Goal: Task Accomplishment & Management: Use online tool/utility

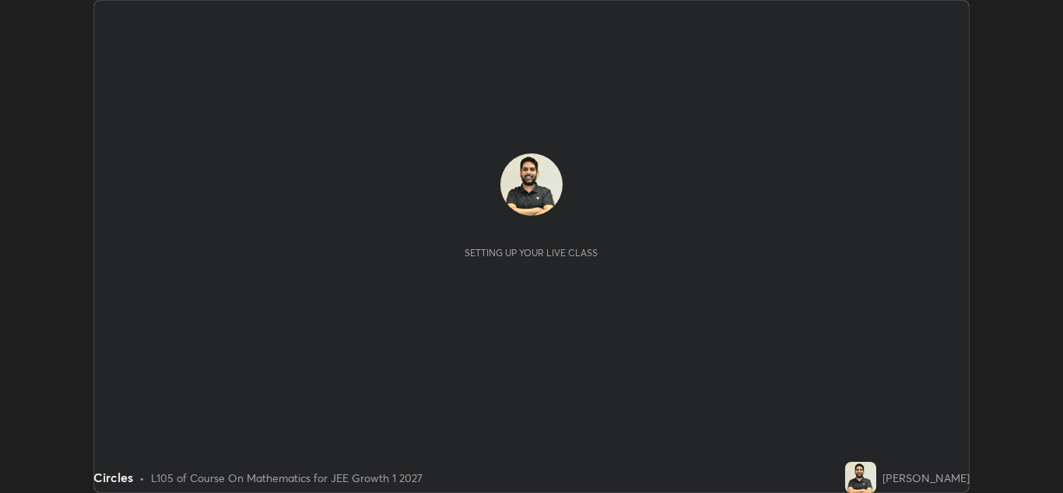
scroll to position [493, 1063]
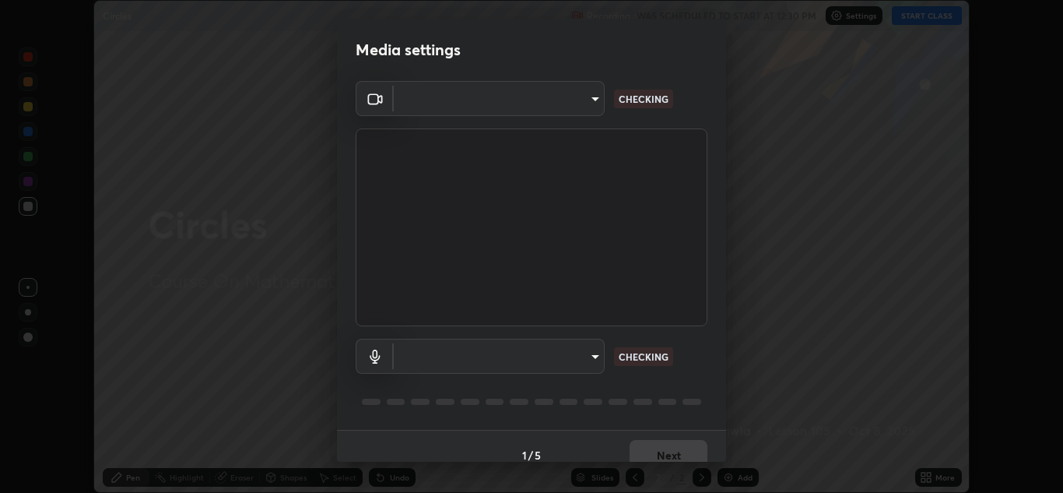
type input "a5fd4db2a2ff04be9e75800ceec395402009cfa99126b0c31c67d7c87717ec82"
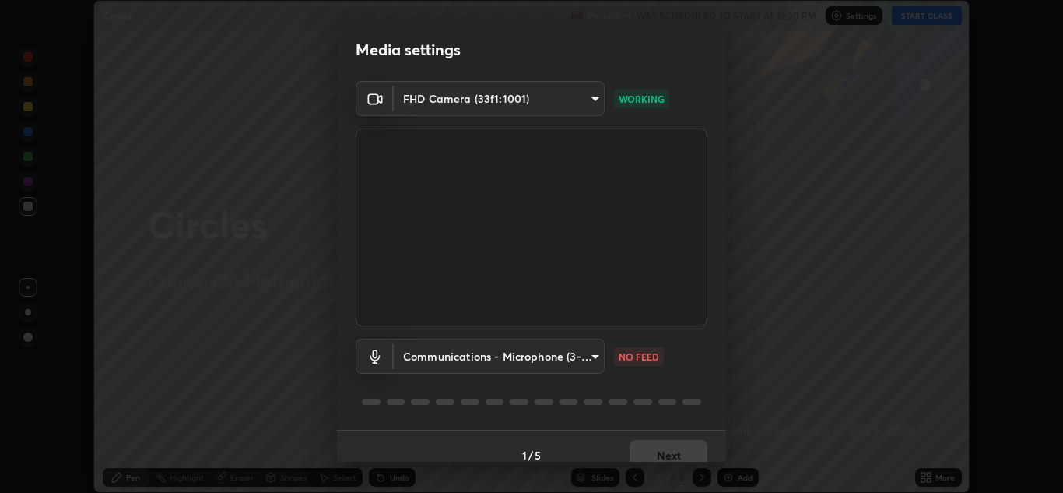
click at [480, 360] on body "Erase all Circles Recording WAS SCHEDULED TO START AT 12:30 PM Settings START C…" at bounding box center [531, 246] width 1063 height 493
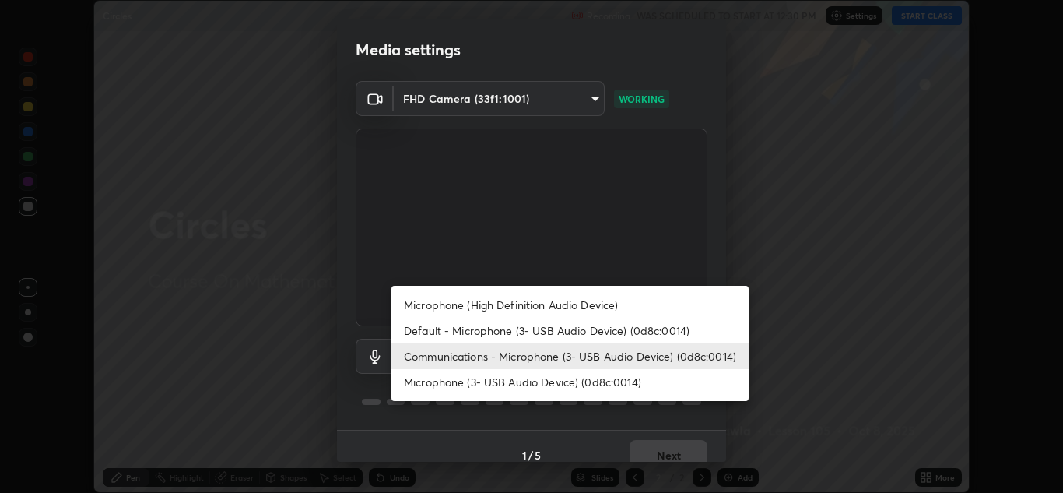
click at [441, 329] on li "Default - Microphone (3- USB Audio Device) (0d8c:0014)" at bounding box center [569, 331] width 357 height 26
type input "default"
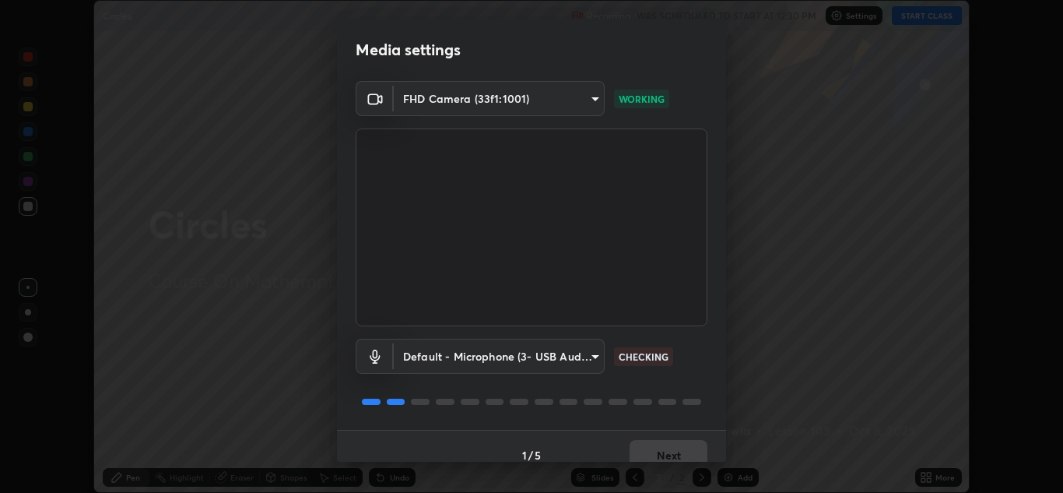
scroll to position [18, 0]
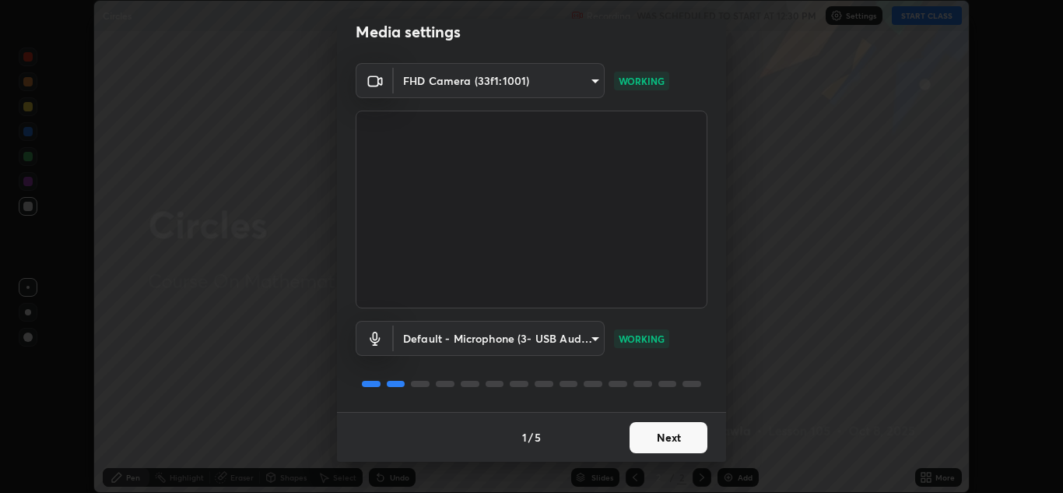
click at [666, 440] on button "Next" at bounding box center [669, 437] width 78 height 31
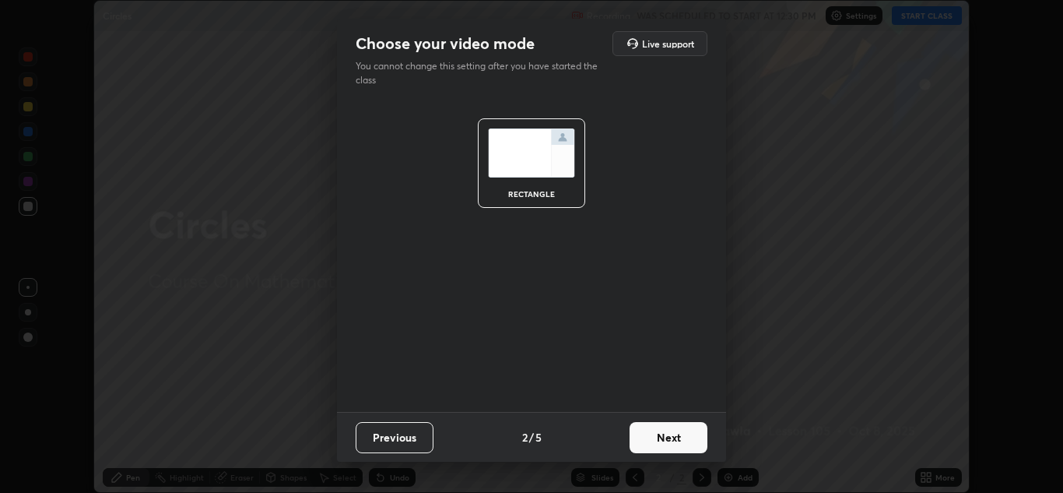
scroll to position [0, 0]
click at [675, 442] on button "Next" at bounding box center [669, 437] width 78 height 31
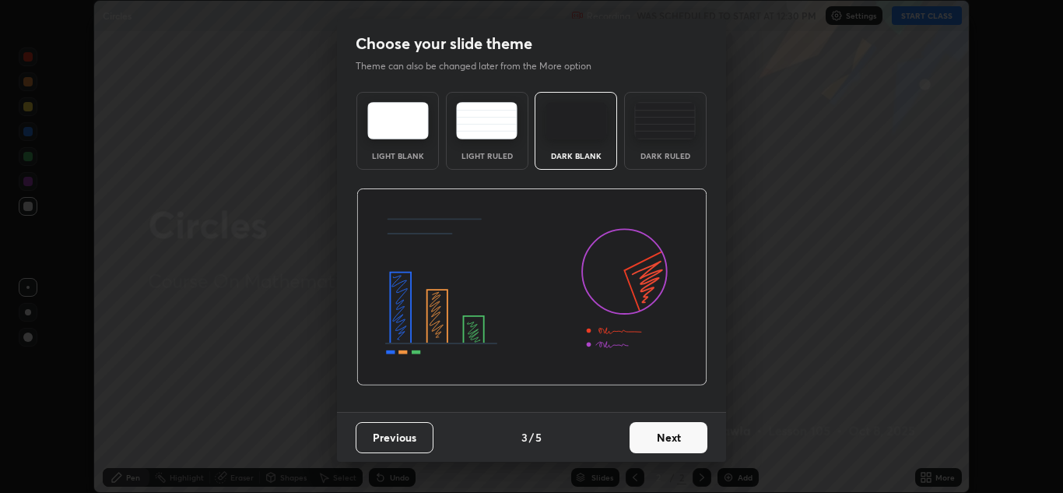
click at [675, 441] on button "Next" at bounding box center [669, 437] width 78 height 31
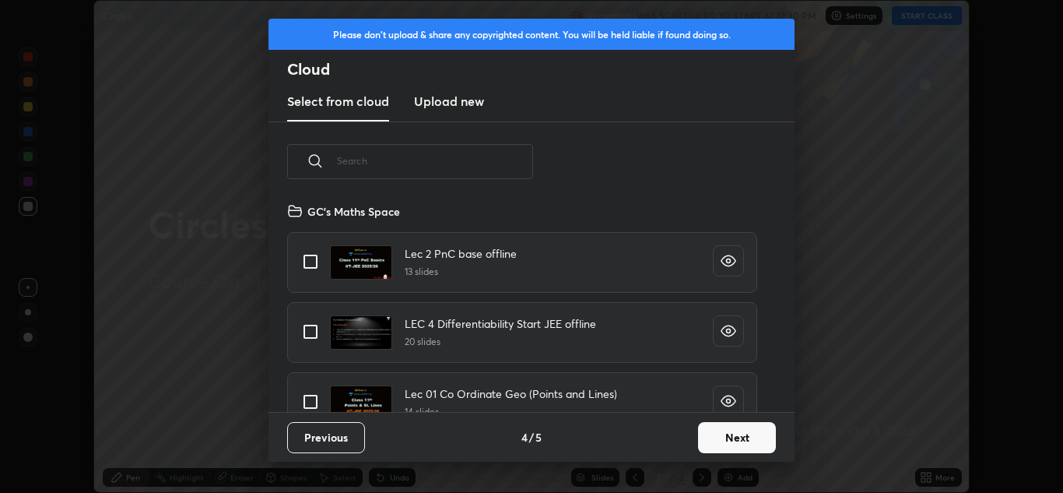
scroll to position [210, 500]
click at [705, 434] on button "Next" at bounding box center [737, 437] width 78 height 31
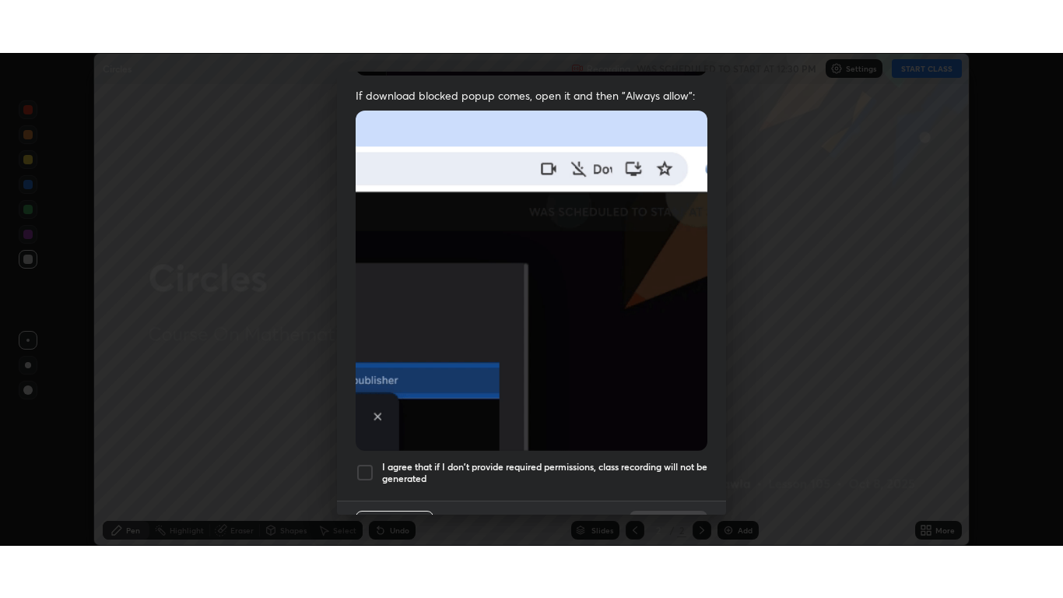
scroll to position [321, 0]
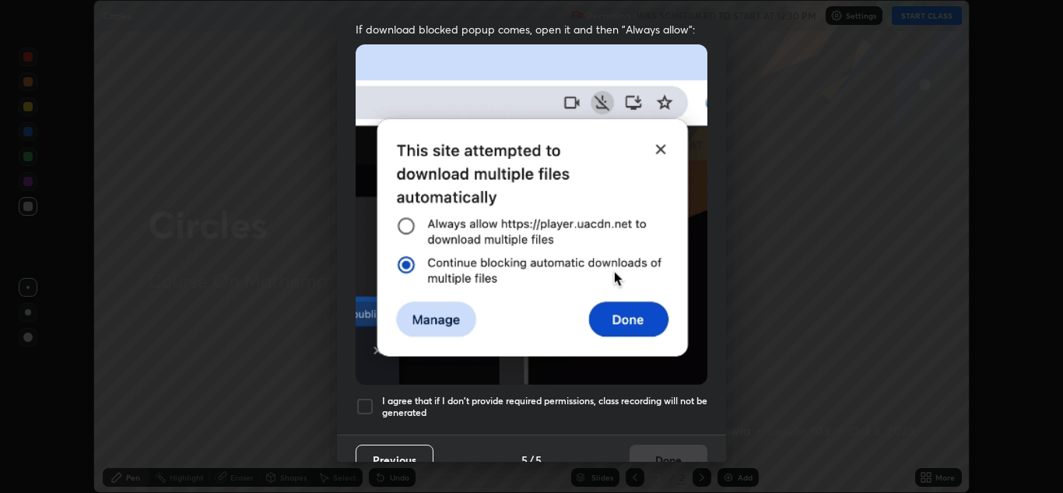
click at [367, 404] on div at bounding box center [365, 406] width 19 height 19
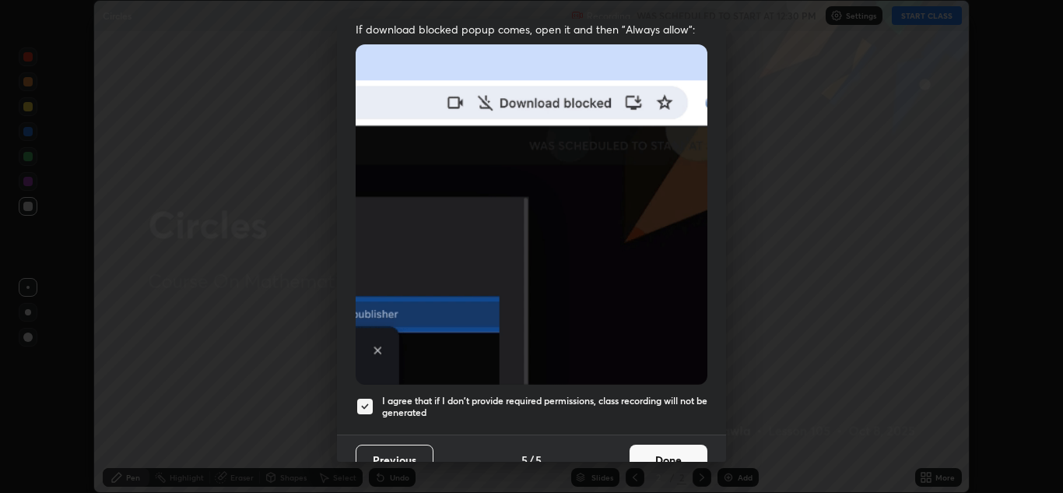
click at [651, 449] on button "Done" at bounding box center [669, 459] width 78 height 31
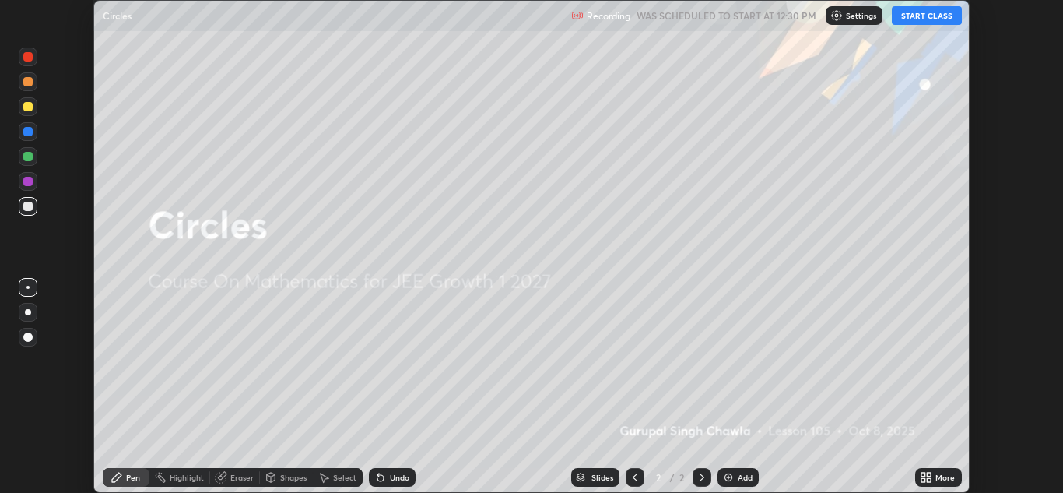
click at [946, 479] on div "More" at bounding box center [945, 477] width 19 height 8
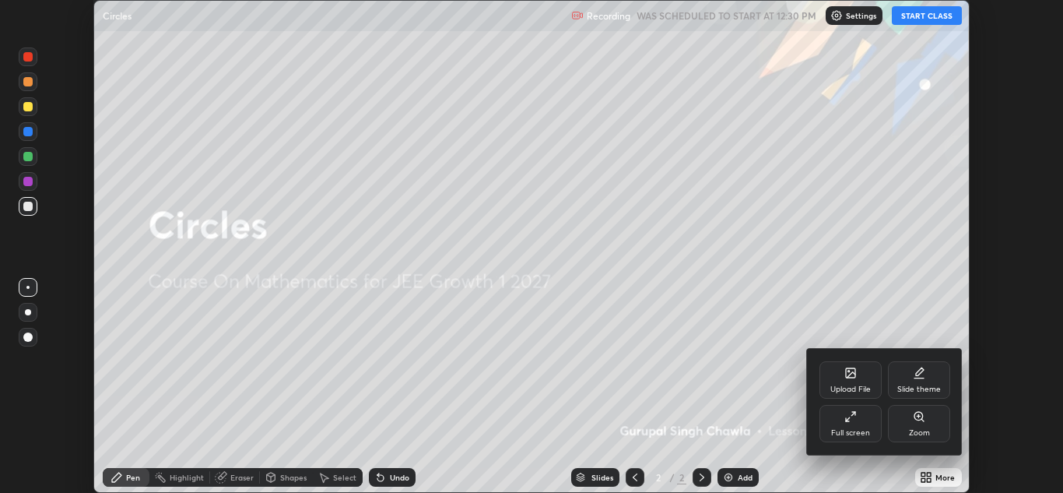
click at [866, 432] on div "Full screen" at bounding box center [850, 433] width 39 height 8
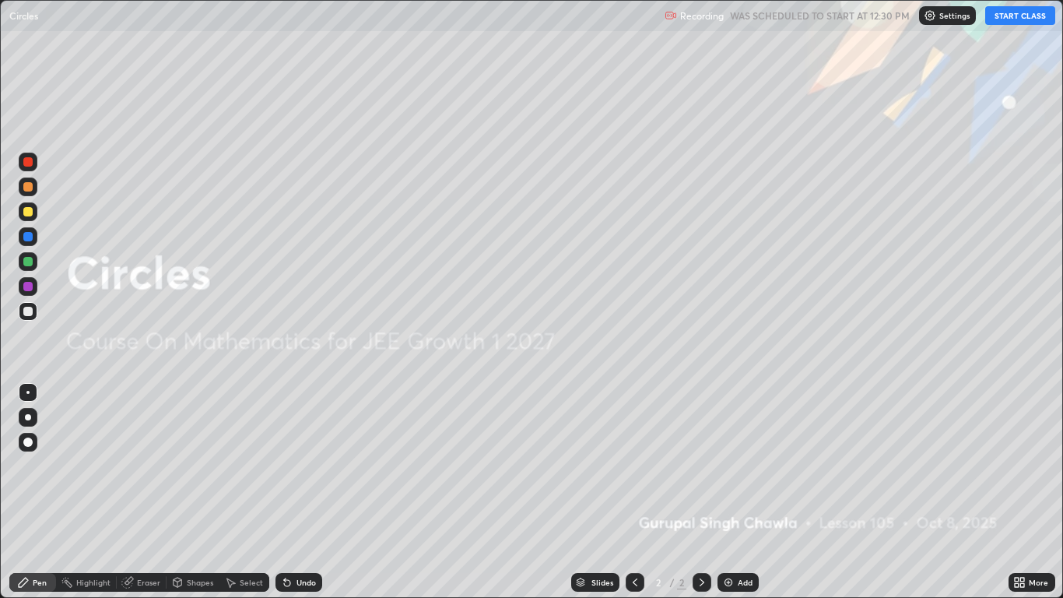
scroll to position [598, 1063]
click at [1020, 16] on button "START CLASS" at bounding box center [1020, 15] width 70 height 19
click at [743, 492] on div "Add" at bounding box center [745, 582] width 15 height 8
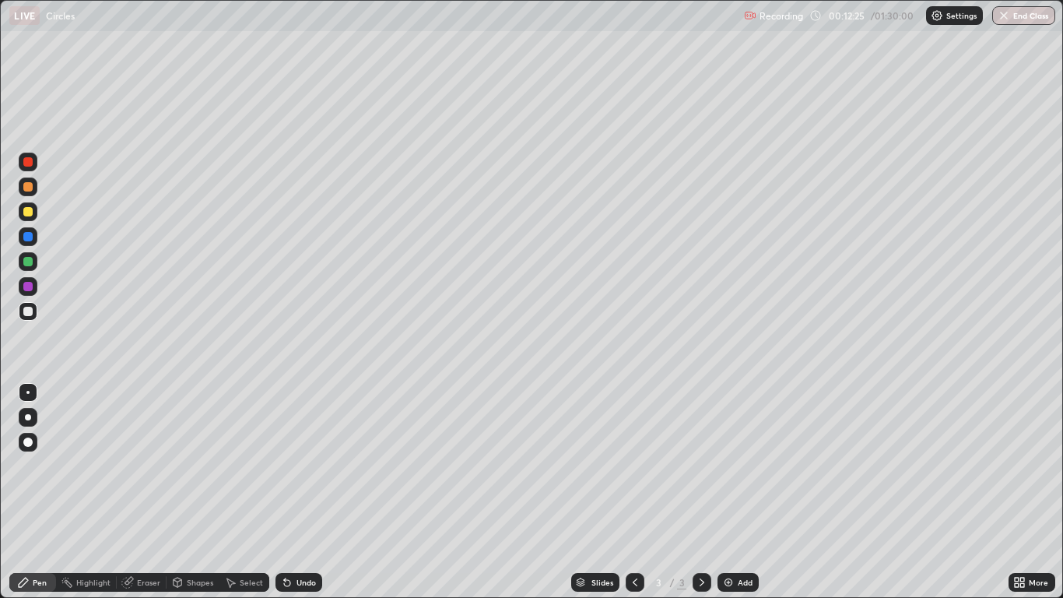
click at [30, 262] on div at bounding box center [27, 261] width 9 height 9
click at [29, 215] on div at bounding box center [27, 211] width 9 height 9
click at [30, 259] on div at bounding box center [27, 261] width 9 height 9
click at [24, 280] on div at bounding box center [28, 286] width 19 height 19
click at [34, 237] on div at bounding box center [28, 236] width 19 height 19
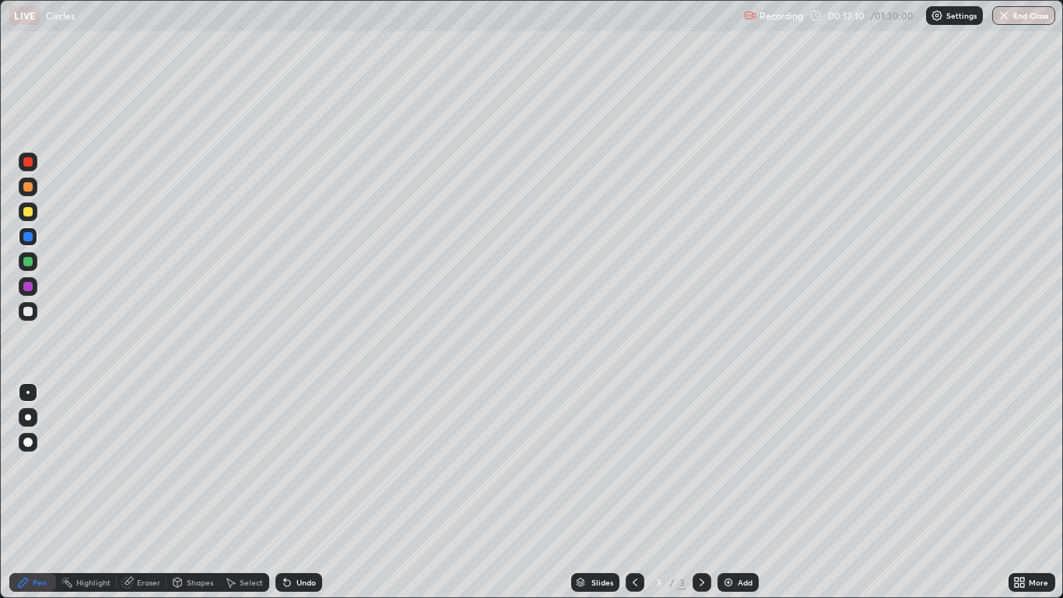
click at [297, 492] on div "Undo" at bounding box center [306, 582] width 19 height 8
click at [33, 319] on div at bounding box center [28, 311] width 19 height 19
click at [140, 492] on div "Eraser" at bounding box center [148, 582] width 23 height 8
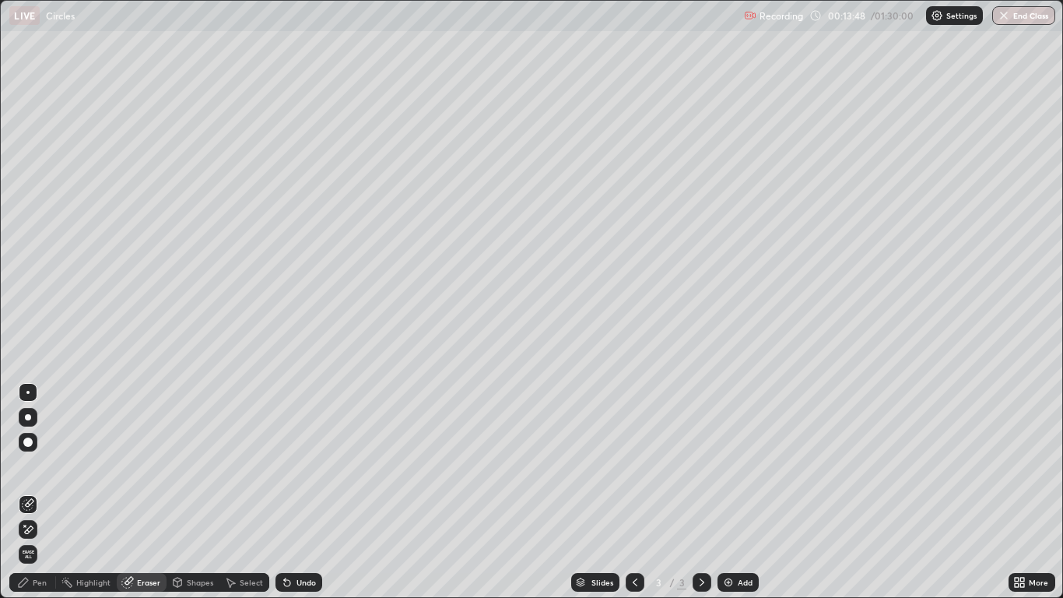
click at [25, 492] on icon at bounding box center [23, 582] width 12 height 12
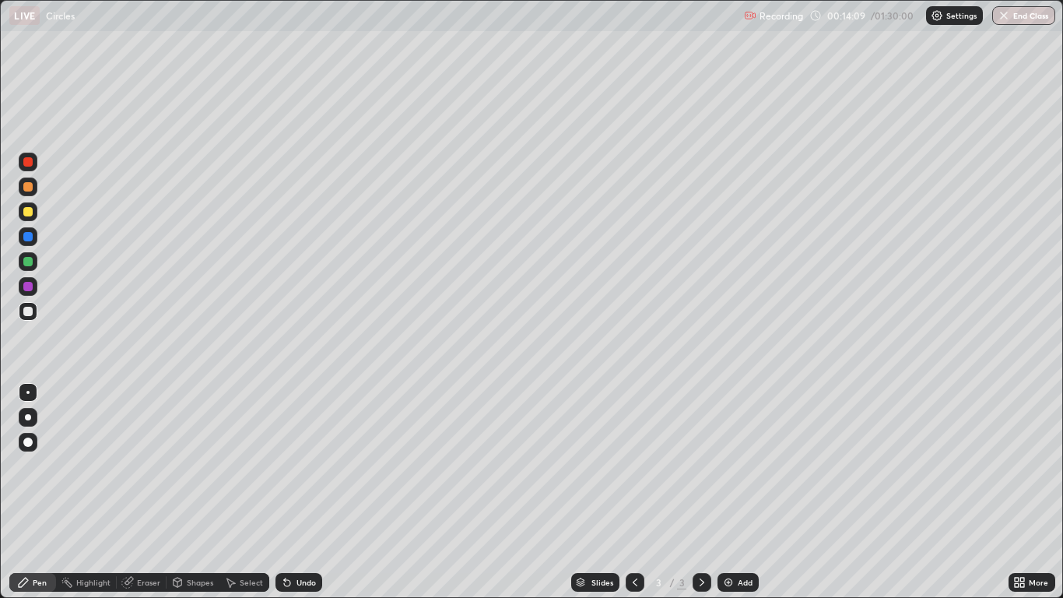
click at [37, 210] on div at bounding box center [28, 211] width 19 height 19
click at [31, 161] on div at bounding box center [27, 161] width 9 height 9
click at [27, 236] on div at bounding box center [27, 236] width 9 height 9
click at [32, 263] on div at bounding box center [27, 261] width 9 height 9
click at [26, 213] on div at bounding box center [27, 211] width 9 height 9
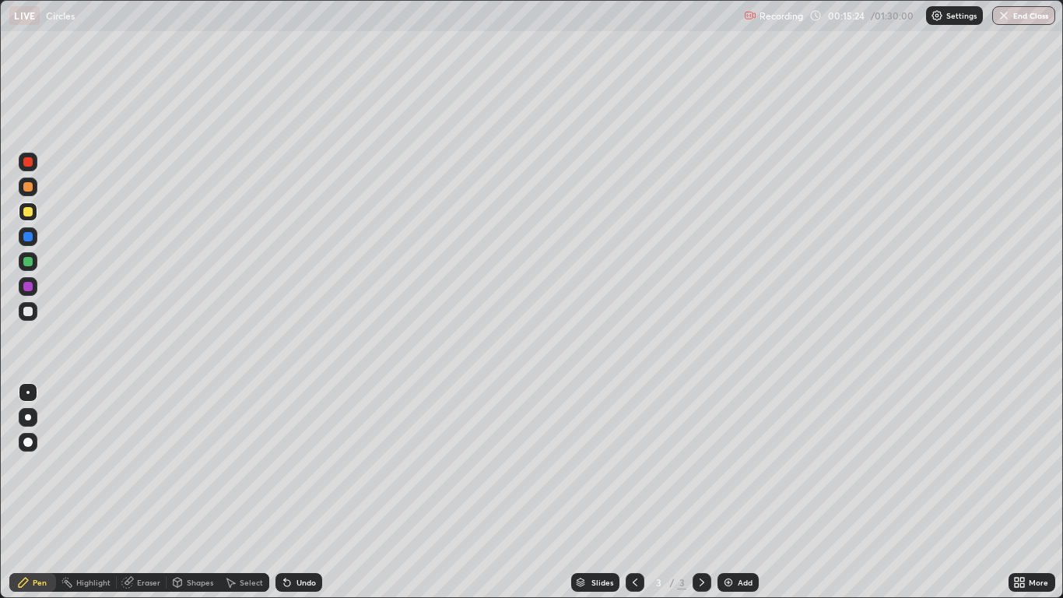
click at [284, 492] on icon at bounding box center [285, 579] width 2 height 2
click at [296, 492] on div "Undo" at bounding box center [299, 582] width 47 height 19
click at [29, 288] on div at bounding box center [27, 286] width 9 height 9
click at [30, 311] on div at bounding box center [27, 311] width 9 height 9
click at [297, 492] on div "Undo" at bounding box center [306, 582] width 19 height 8
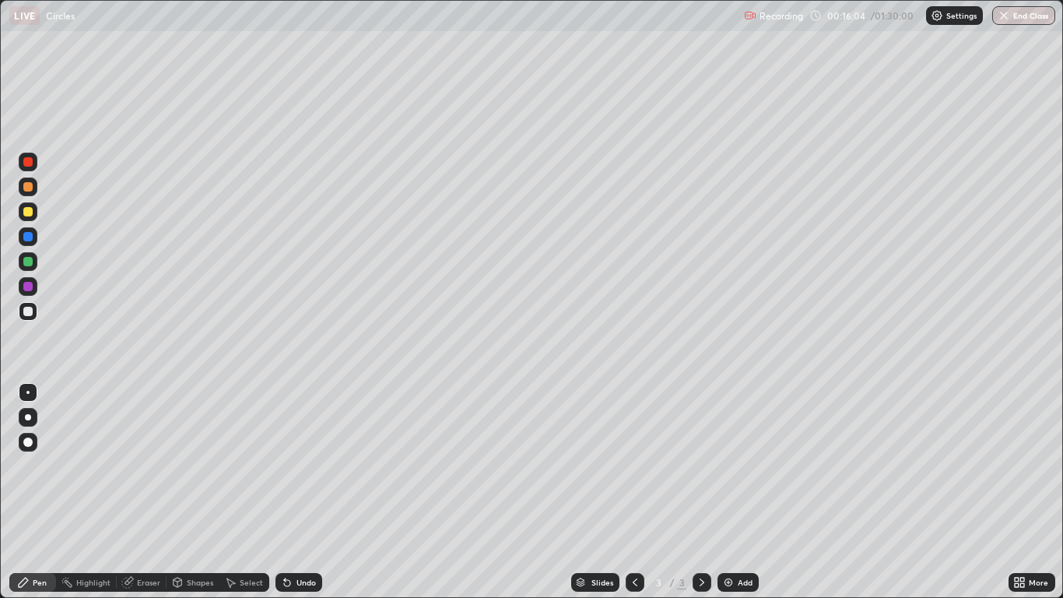
click at [297, 492] on div "Undo" at bounding box center [299, 582] width 47 height 19
click at [29, 416] on div at bounding box center [28, 417] width 6 height 6
click at [24, 163] on div at bounding box center [27, 161] width 9 height 9
click at [33, 311] on div at bounding box center [28, 311] width 19 height 19
click at [725, 492] on img at bounding box center [728, 582] width 12 height 12
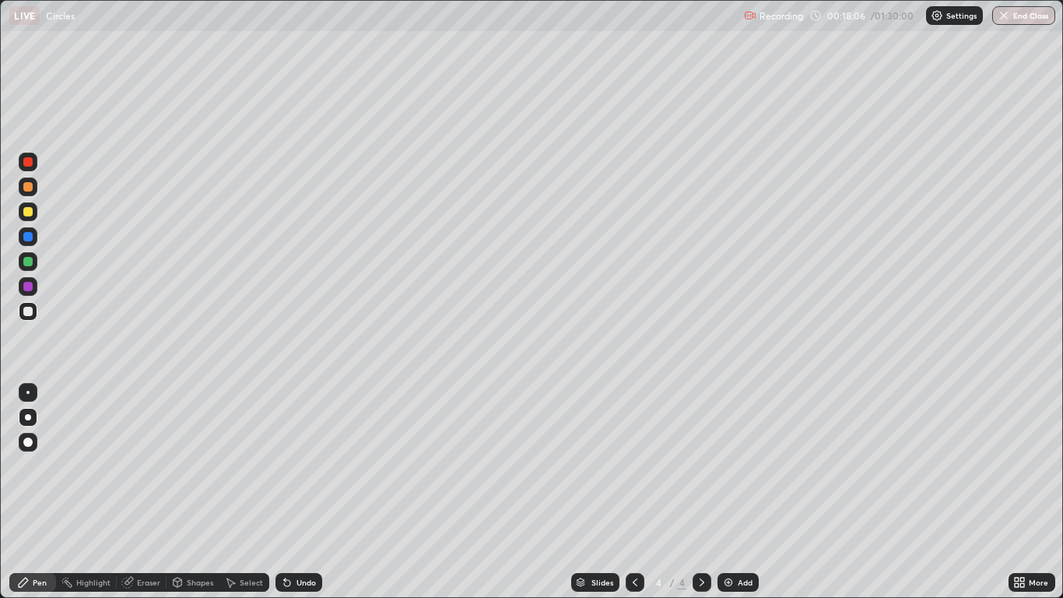
click at [30, 188] on div at bounding box center [27, 186] width 9 height 9
click at [284, 492] on icon at bounding box center [285, 579] width 2 height 2
click at [243, 492] on div "Select" at bounding box center [251, 582] width 23 height 8
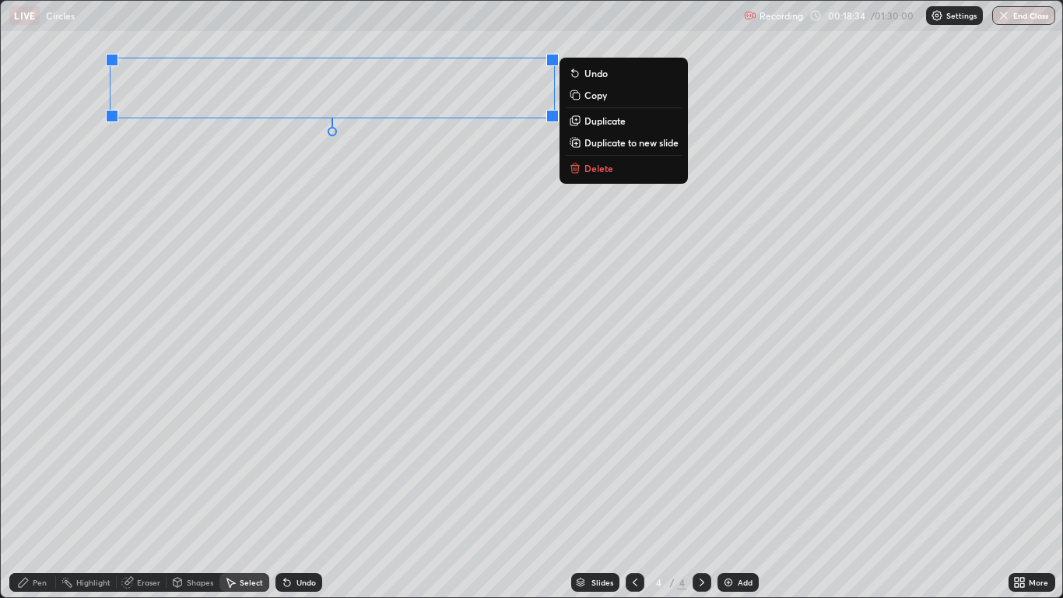
click at [609, 126] on p "Duplicate" at bounding box center [605, 120] width 41 height 12
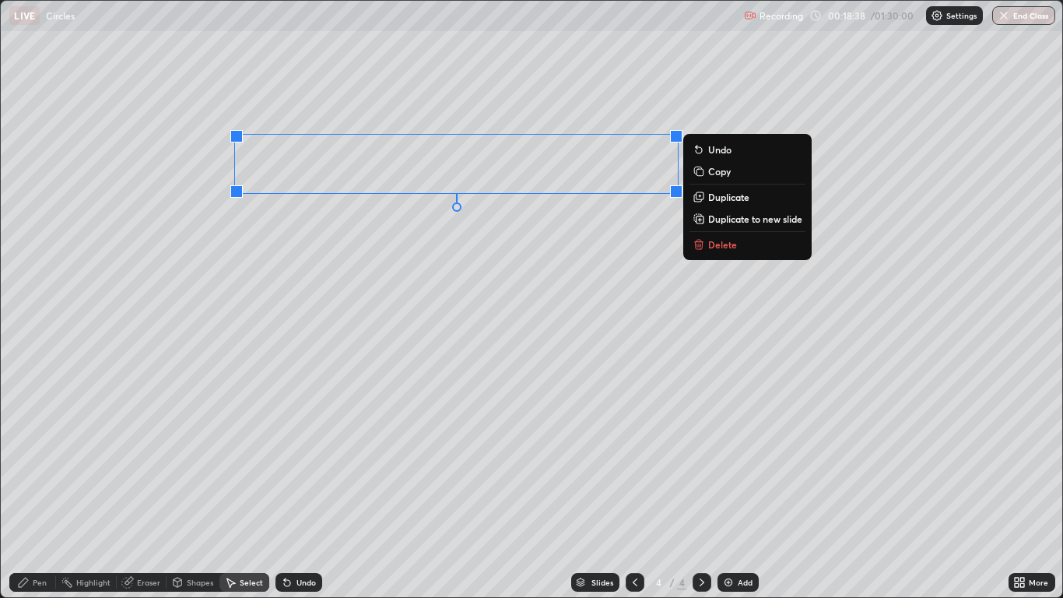
click at [30, 492] on div "Pen" at bounding box center [32, 582] width 47 height 19
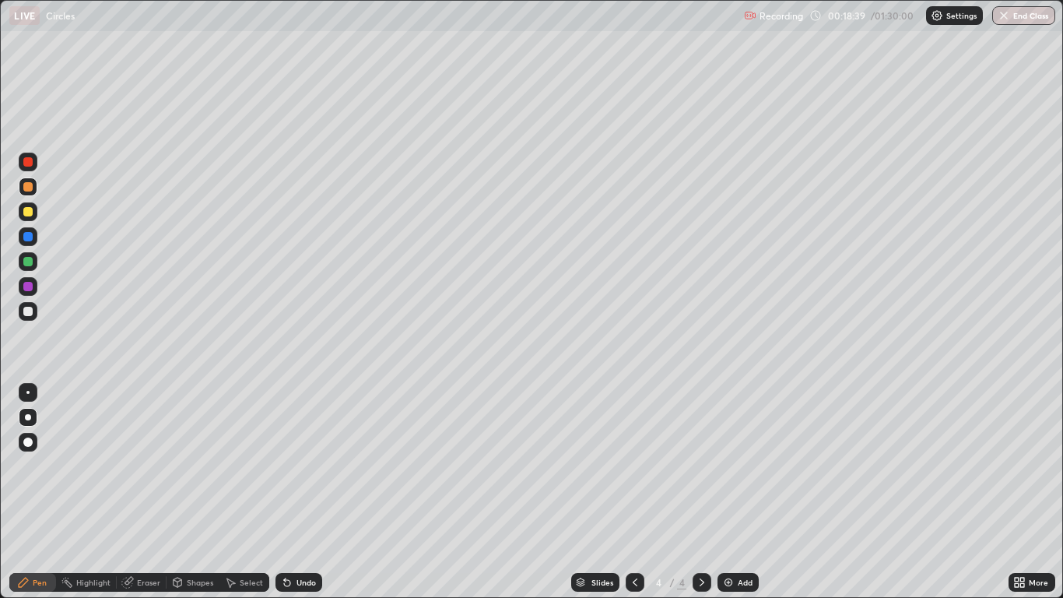
click at [143, 492] on div "Eraser" at bounding box center [148, 582] width 23 height 8
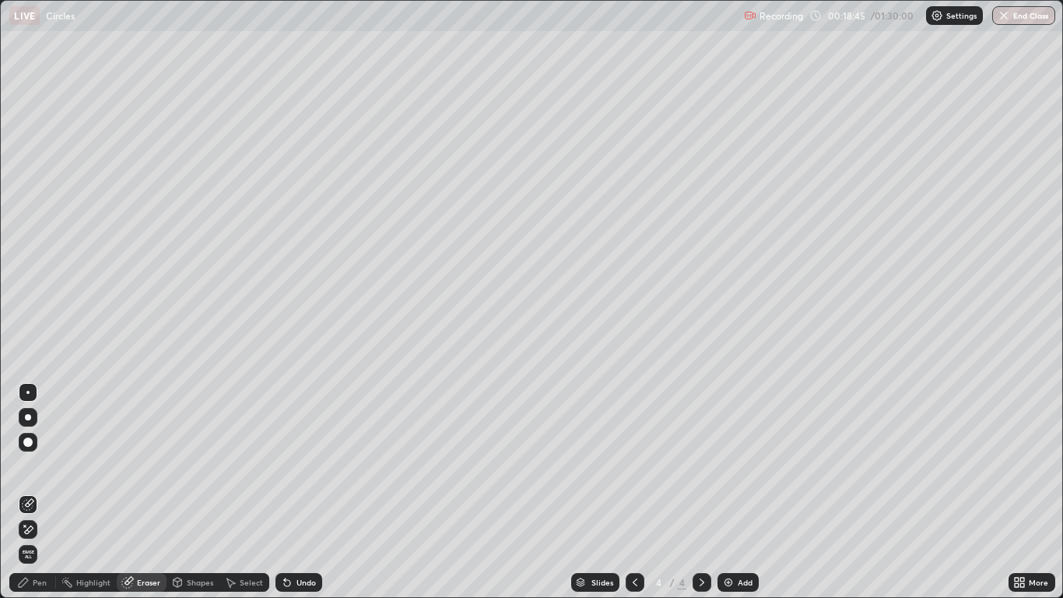
click at [29, 492] on icon at bounding box center [23, 582] width 12 height 12
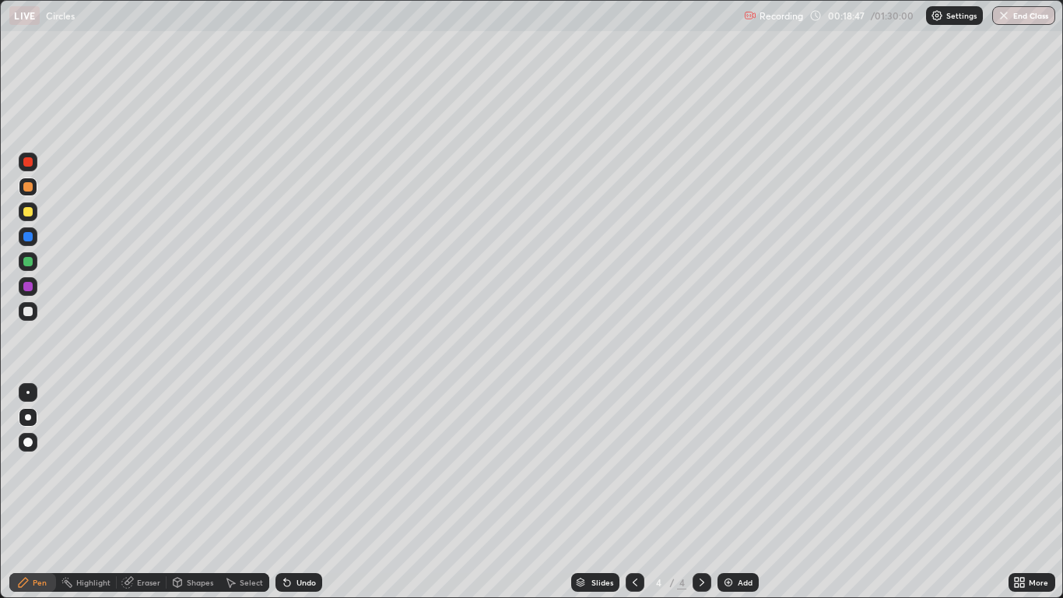
click at [28, 163] on div at bounding box center [27, 161] width 9 height 9
click at [284, 492] on icon at bounding box center [285, 579] width 2 height 2
click at [26, 214] on div at bounding box center [27, 211] width 9 height 9
click at [139, 492] on div "Eraser" at bounding box center [148, 582] width 23 height 8
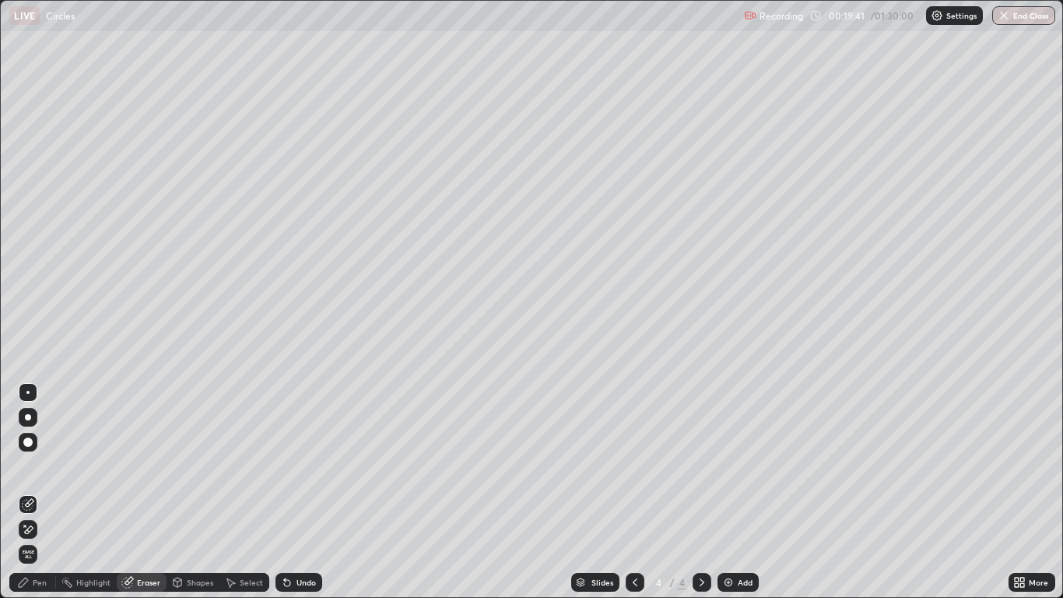
click at [33, 492] on div "Pen" at bounding box center [40, 582] width 14 height 8
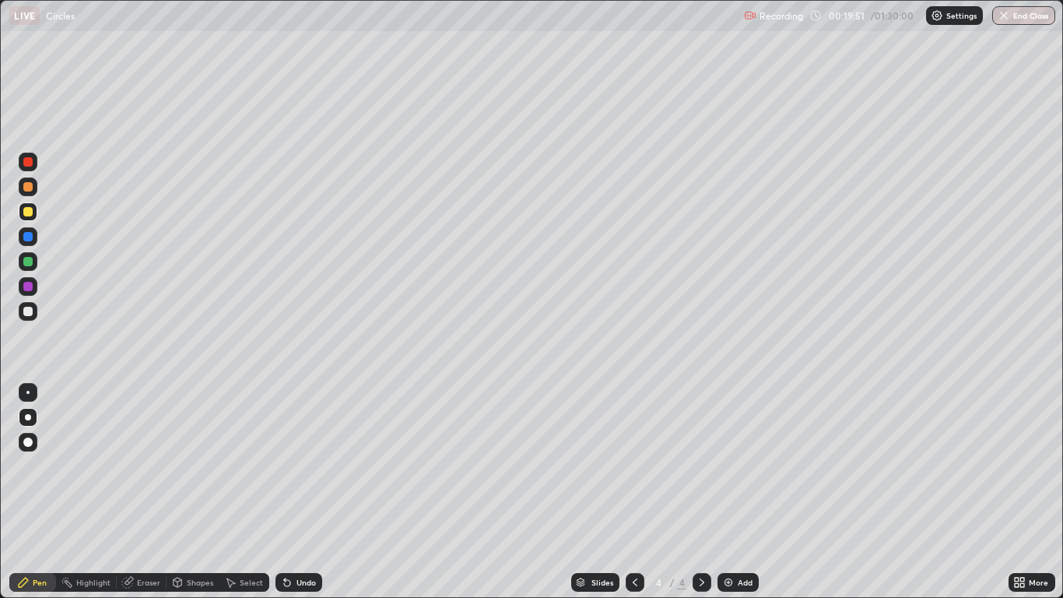
click at [293, 492] on div "Undo" at bounding box center [299, 582] width 47 height 19
click at [27, 263] on div at bounding box center [27, 261] width 9 height 9
click at [28, 281] on div at bounding box center [28, 286] width 19 height 19
click at [29, 290] on div at bounding box center [27, 286] width 9 height 9
click at [30, 269] on div at bounding box center [28, 261] width 19 height 19
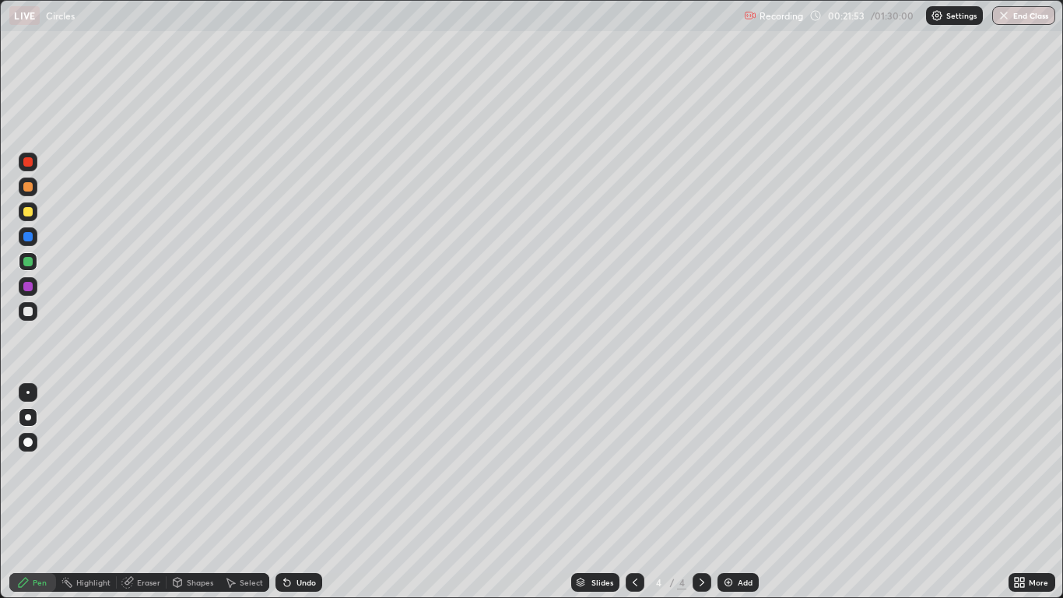
click at [634, 492] on icon at bounding box center [635, 582] width 12 height 12
click at [701, 492] on icon at bounding box center [702, 582] width 12 height 12
click at [28, 264] on div at bounding box center [27, 261] width 9 height 9
click at [30, 286] on div at bounding box center [27, 286] width 9 height 9
click at [634, 492] on icon at bounding box center [635, 582] width 12 height 12
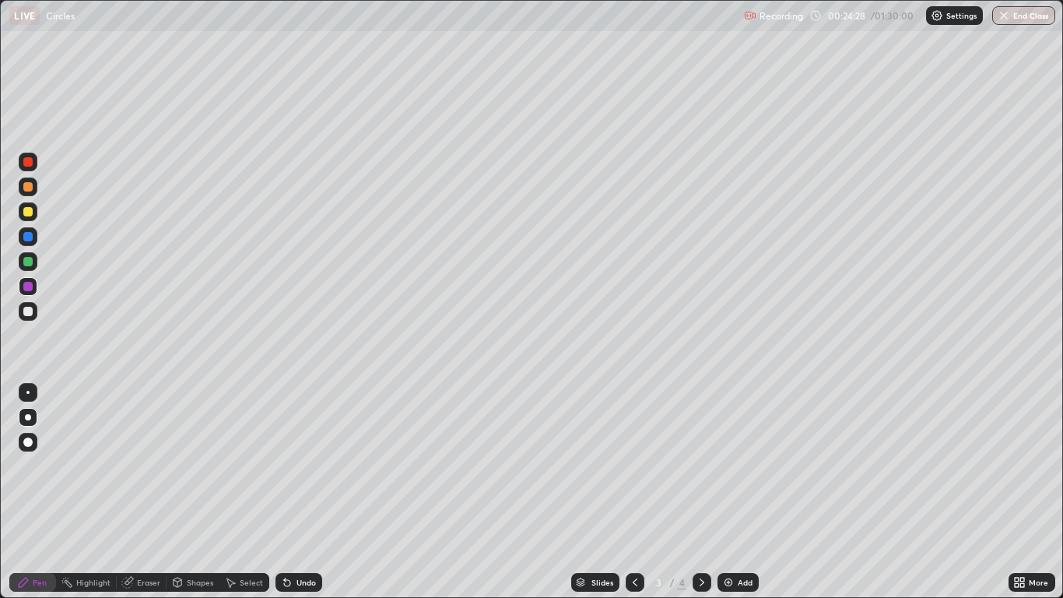
click at [27, 237] on div at bounding box center [27, 236] width 9 height 9
click at [31, 285] on div at bounding box center [27, 286] width 9 height 9
click at [695, 492] on div at bounding box center [702, 582] width 19 height 19
click at [747, 492] on div "Add" at bounding box center [745, 582] width 15 height 8
click at [28, 215] on div at bounding box center [27, 211] width 9 height 9
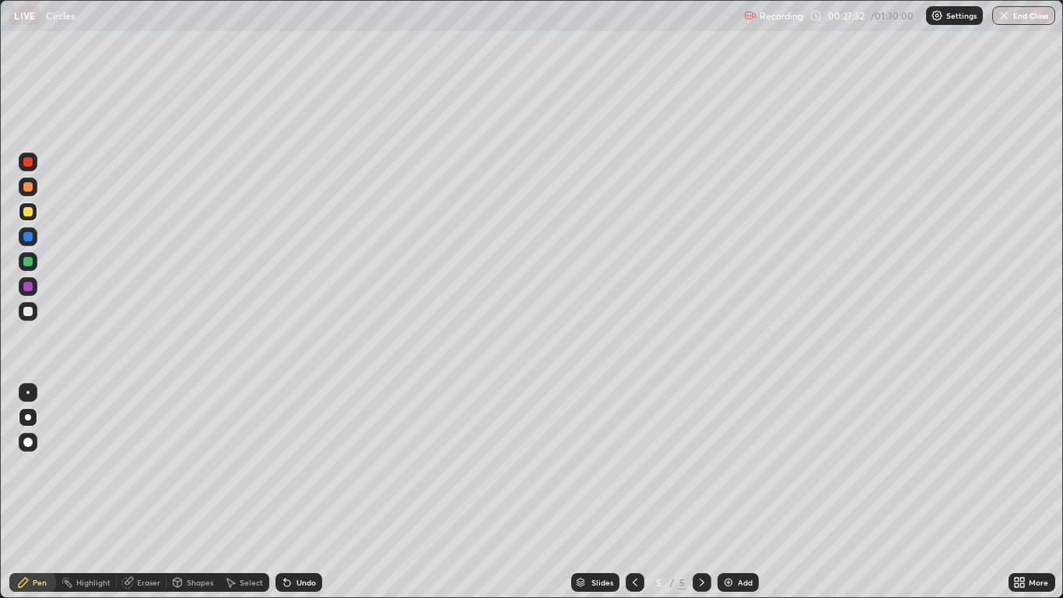
click at [32, 314] on div at bounding box center [27, 311] width 9 height 9
click at [37, 258] on div at bounding box center [28, 261] width 19 height 19
click at [29, 311] on div at bounding box center [27, 311] width 9 height 9
click at [127, 492] on icon at bounding box center [127, 583] width 10 height 10
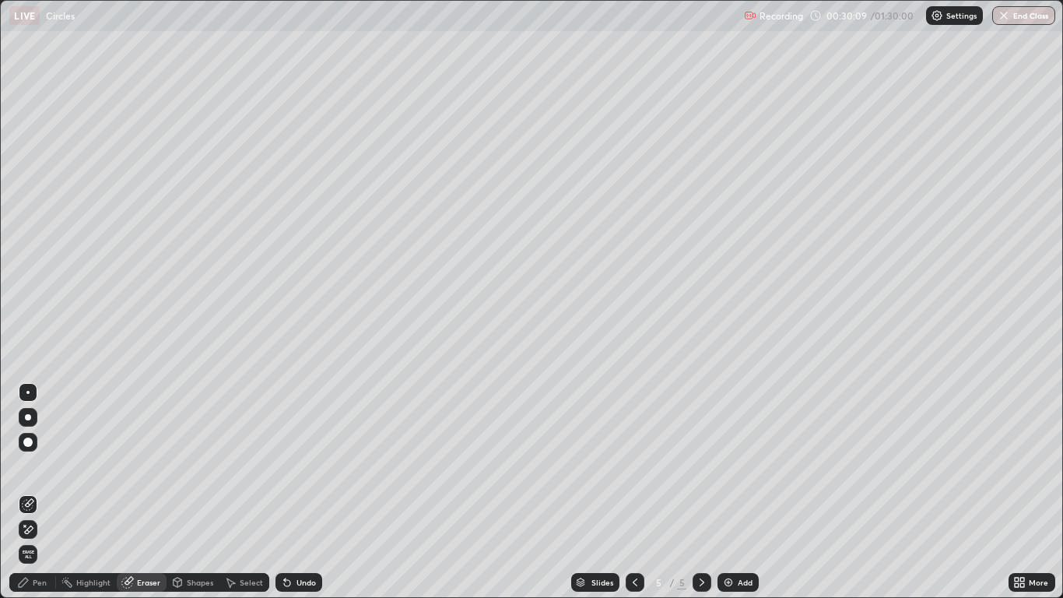
click at [37, 492] on div "Pen" at bounding box center [40, 582] width 14 height 8
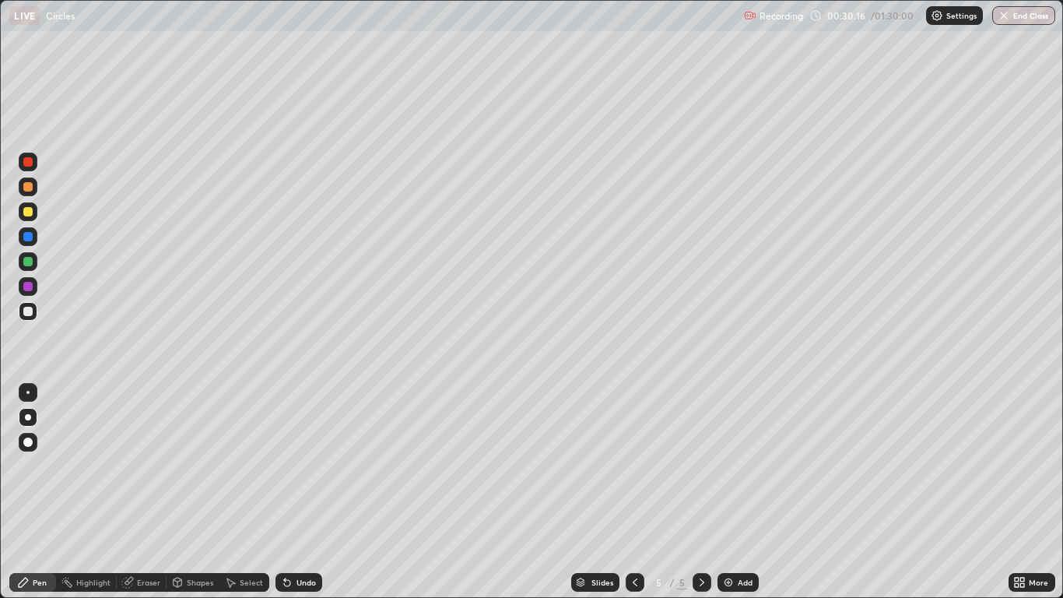
click at [25, 163] on div at bounding box center [27, 161] width 9 height 9
click at [30, 260] on div at bounding box center [27, 261] width 9 height 9
click at [736, 492] on div "Add" at bounding box center [738, 582] width 41 height 19
click at [754, 492] on div "Add" at bounding box center [738, 582] width 41 height 19
click at [27, 320] on div at bounding box center [28, 311] width 19 height 19
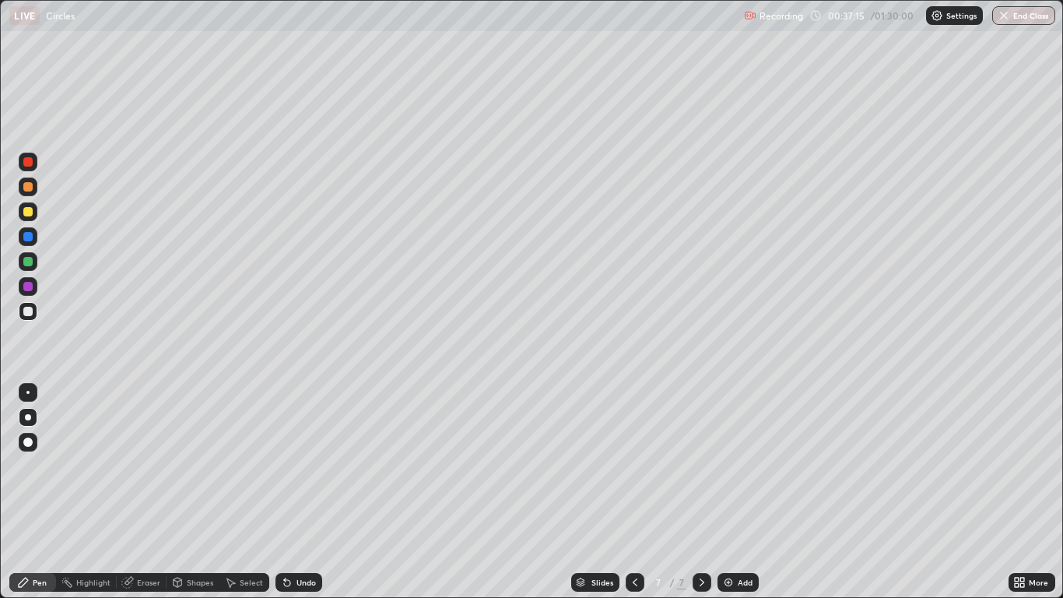
click at [26, 215] on div at bounding box center [27, 211] width 9 height 9
click at [31, 237] on div at bounding box center [27, 236] width 9 height 9
click at [26, 290] on div at bounding box center [27, 286] width 9 height 9
click at [147, 492] on div "Eraser" at bounding box center [148, 582] width 23 height 8
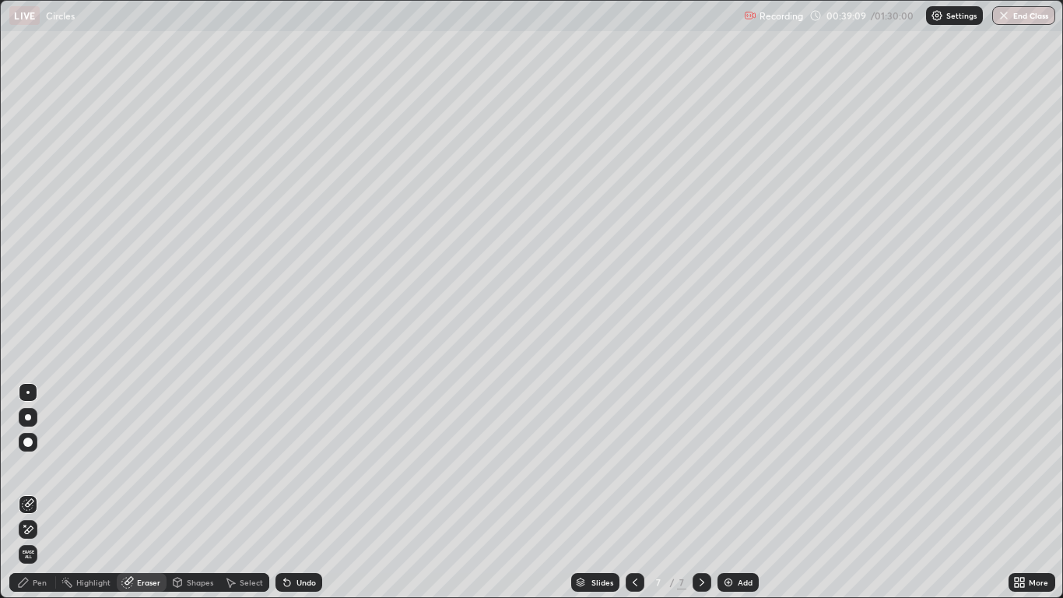
click at [25, 492] on icon at bounding box center [23, 582] width 12 height 12
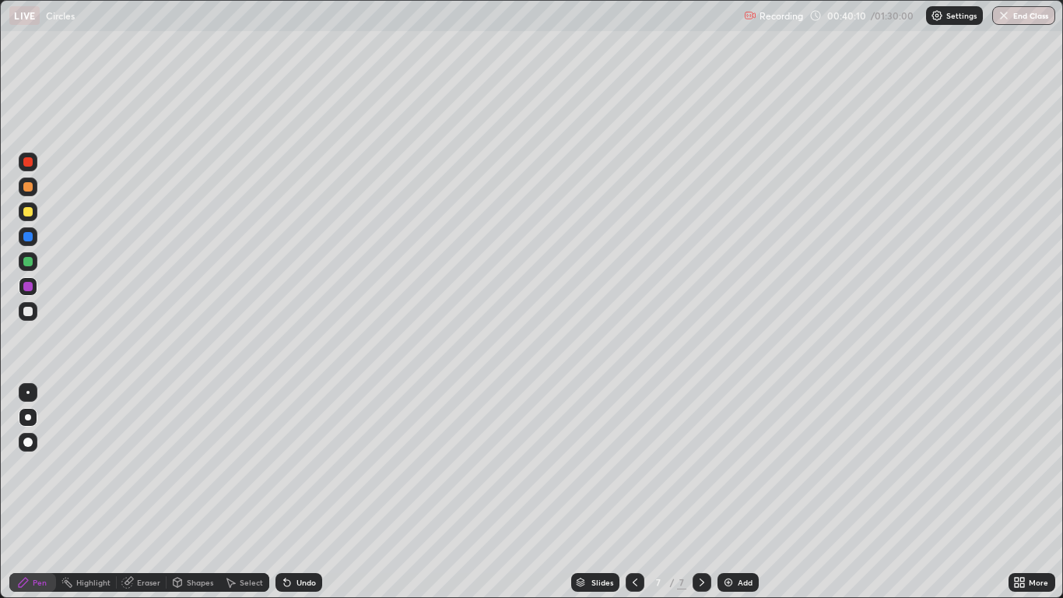
click at [739, 492] on div "Add" at bounding box center [745, 582] width 15 height 8
click at [29, 312] on div at bounding box center [27, 311] width 9 height 9
click at [26, 215] on div at bounding box center [27, 211] width 9 height 9
click at [29, 262] on div at bounding box center [27, 261] width 9 height 9
click at [248, 492] on div "Select" at bounding box center [251, 582] width 23 height 8
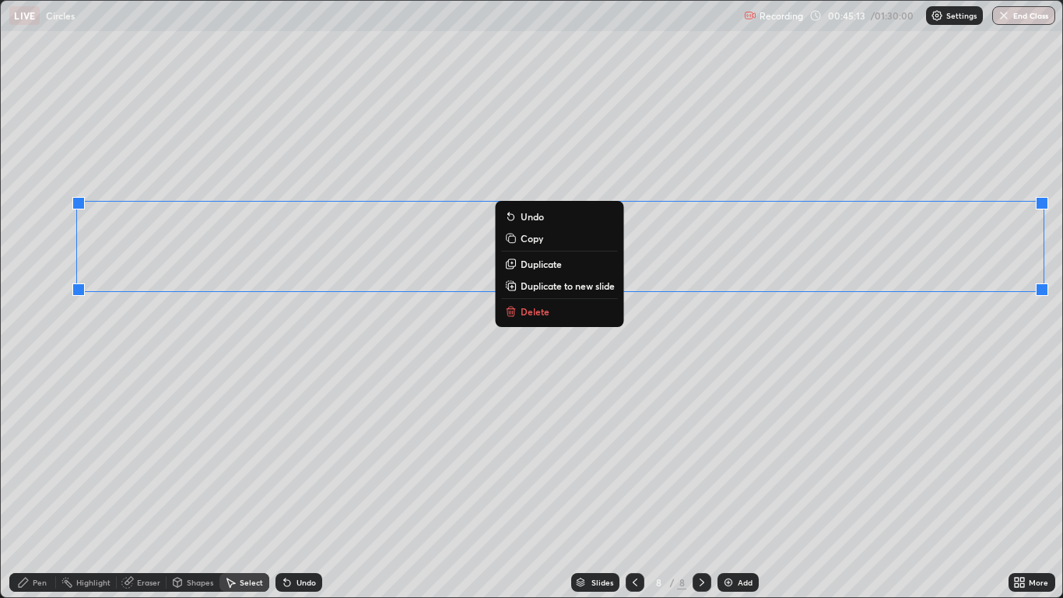
click at [544, 265] on p "Duplicate" at bounding box center [541, 264] width 41 height 12
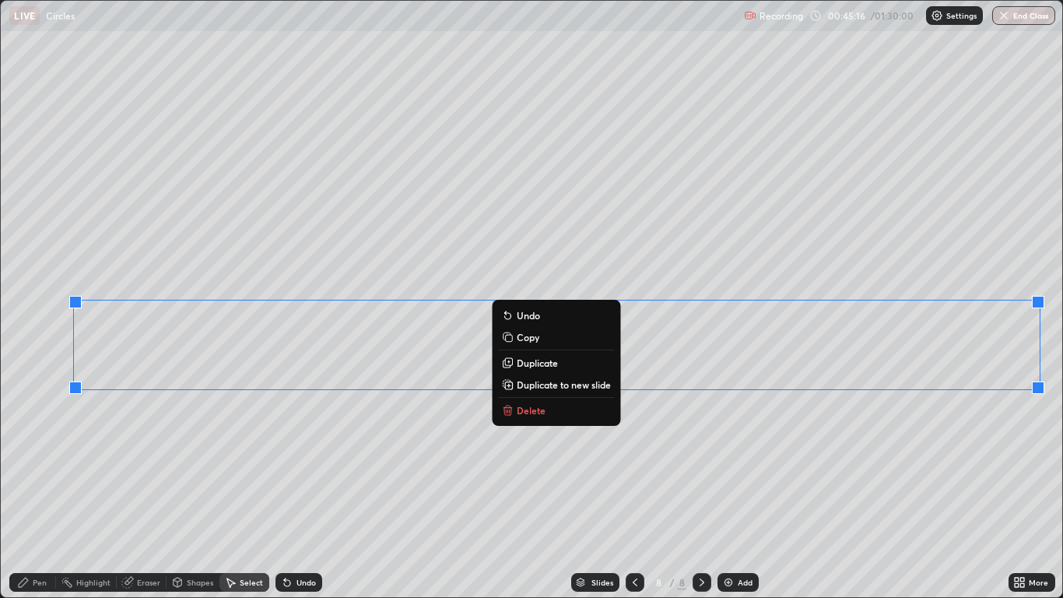
click at [135, 492] on div "Eraser" at bounding box center [142, 582] width 50 height 19
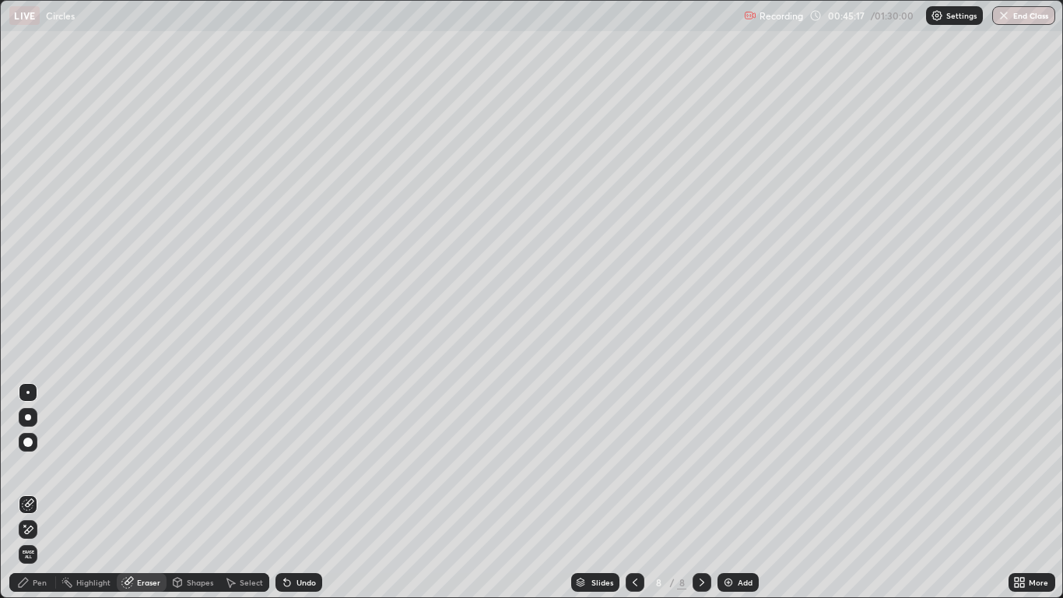
click at [25, 492] on icon at bounding box center [25, 526] width 2 height 2
click at [293, 492] on div "Undo" at bounding box center [299, 582] width 47 height 19
click at [29, 492] on div "Pen" at bounding box center [32, 582] width 47 height 19
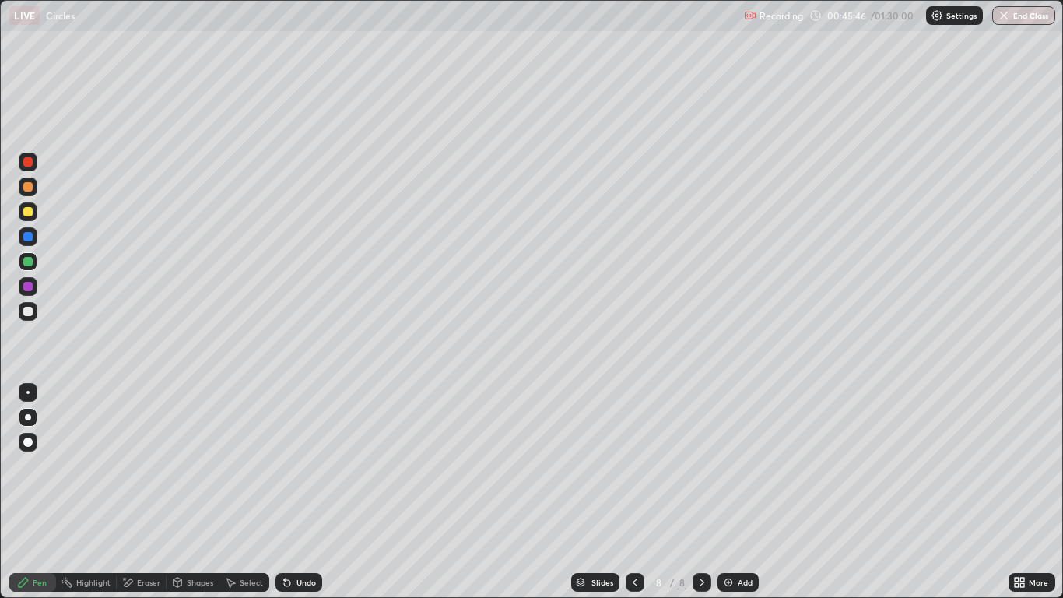
click at [37, 317] on div at bounding box center [28, 311] width 19 height 19
click at [30, 289] on div at bounding box center [27, 286] width 9 height 9
click at [28, 287] on div at bounding box center [27, 286] width 9 height 9
click at [293, 492] on div "Undo" at bounding box center [299, 582] width 47 height 19
click at [297, 492] on div "Undo" at bounding box center [306, 582] width 19 height 8
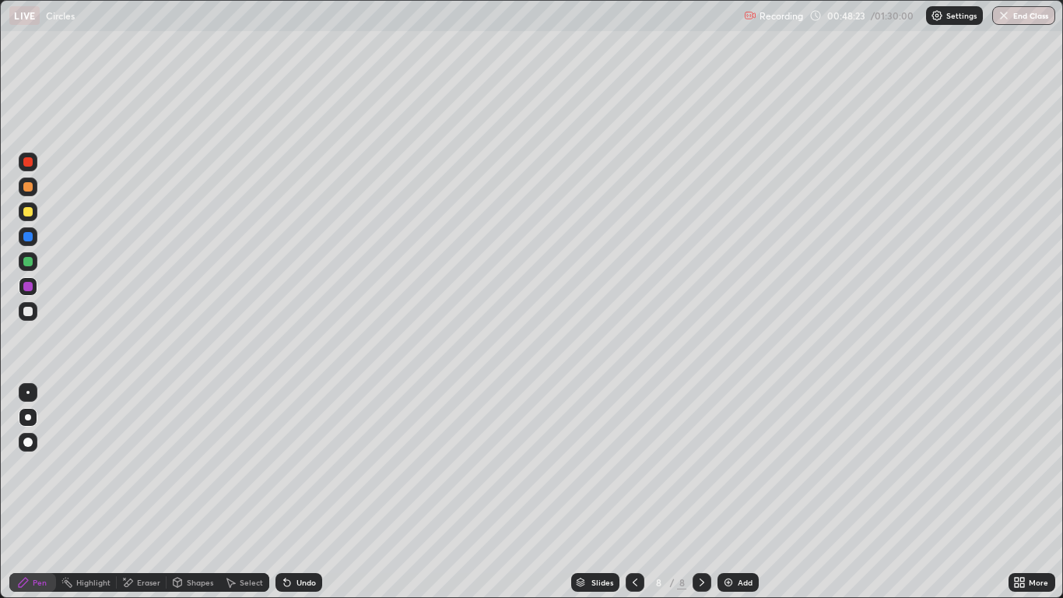
click at [250, 492] on div "Select" at bounding box center [251, 582] width 23 height 8
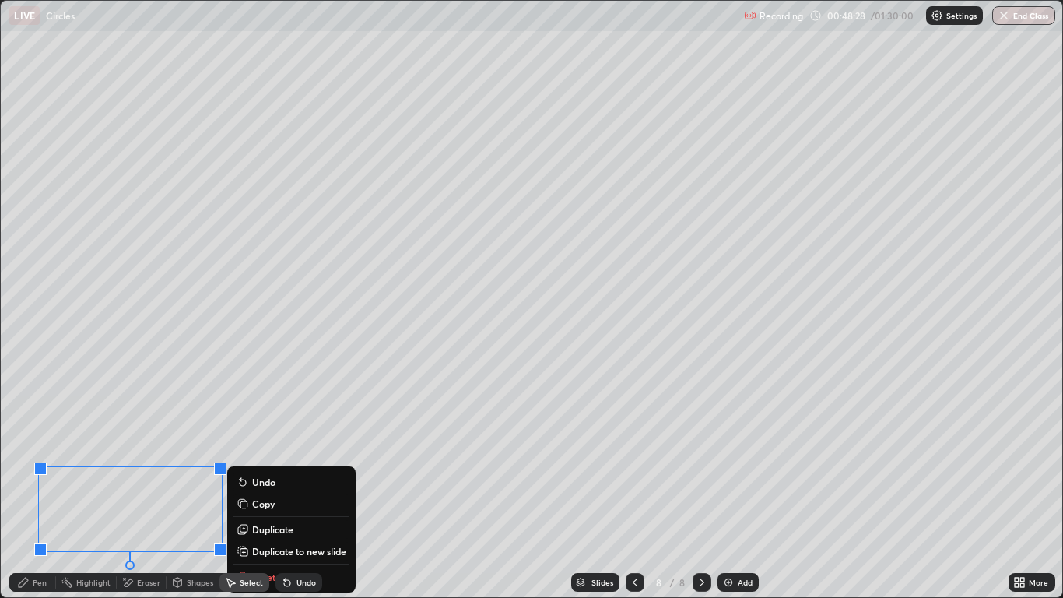
click at [317, 492] on p "Duplicate to new slide" at bounding box center [299, 551] width 94 height 12
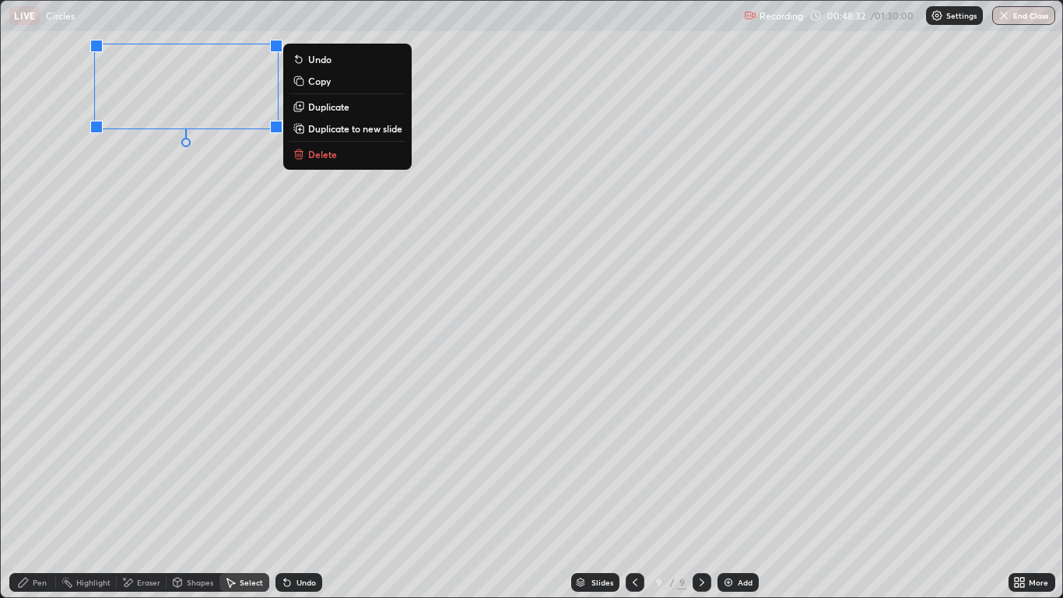
click at [36, 492] on div "Pen" at bounding box center [32, 582] width 47 height 19
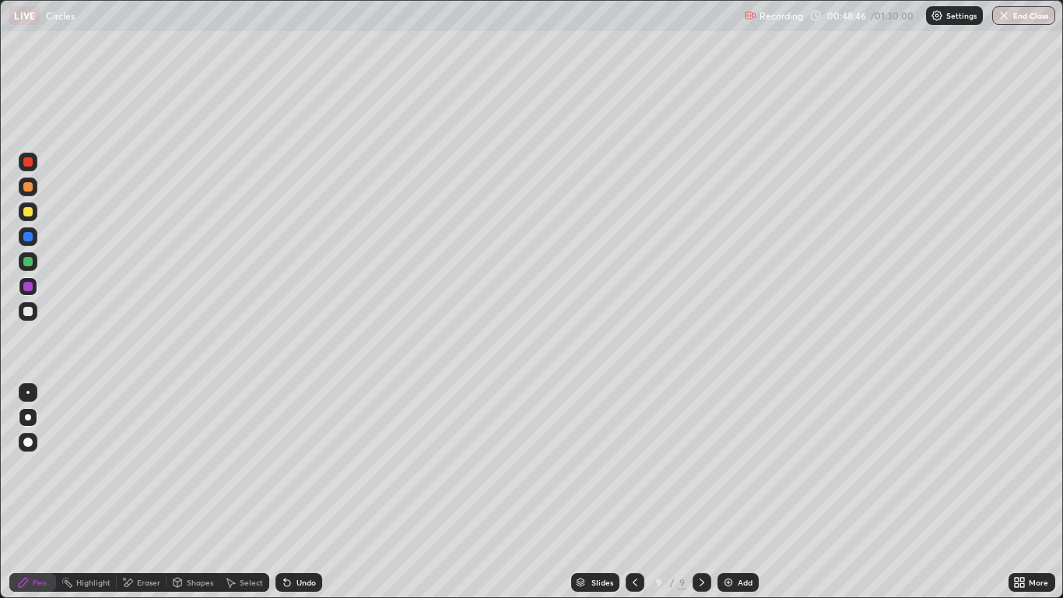
click at [297, 492] on div "Undo" at bounding box center [306, 582] width 19 height 8
click at [634, 492] on icon at bounding box center [635, 582] width 5 height 8
click at [700, 492] on icon at bounding box center [702, 582] width 12 height 12
click at [300, 492] on div "Undo" at bounding box center [306, 582] width 19 height 8
click at [146, 492] on div "Eraser" at bounding box center [148, 582] width 23 height 8
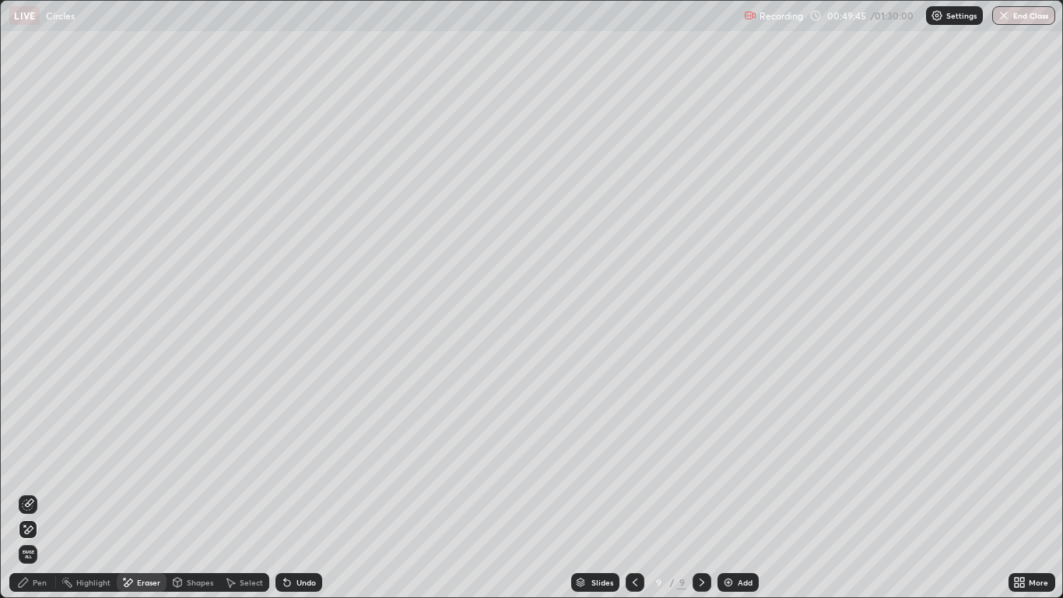
click at [35, 492] on div "Pen" at bounding box center [40, 582] width 14 height 8
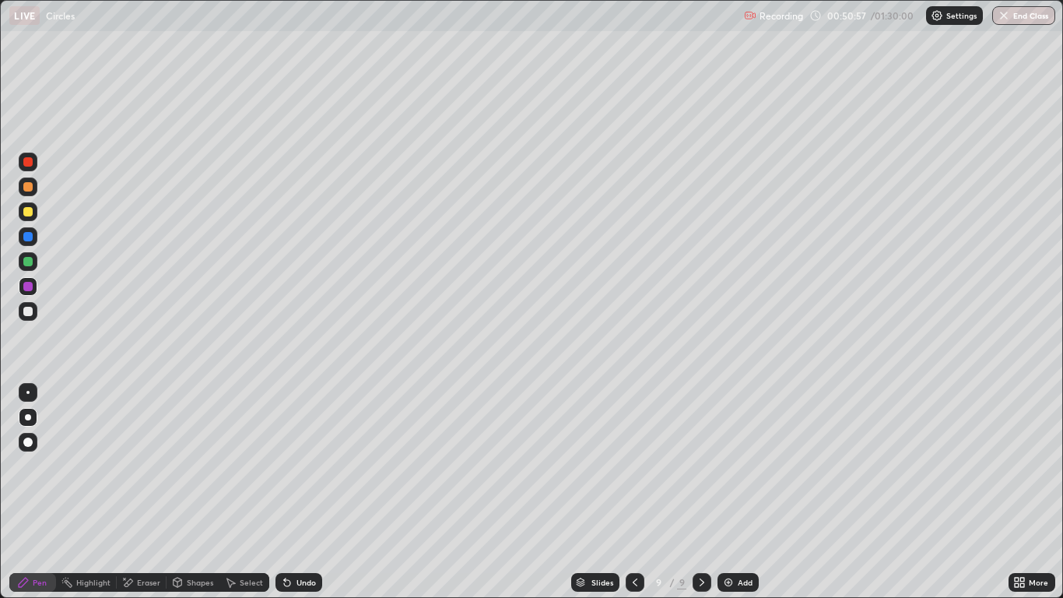
click at [634, 492] on icon at bounding box center [635, 582] width 12 height 12
click at [711, 492] on div at bounding box center [702, 582] width 19 height 19
click at [739, 492] on div "Add" at bounding box center [745, 582] width 15 height 8
click at [745, 492] on div "Add" at bounding box center [738, 582] width 41 height 19
click at [736, 492] on div "Add" at bounding box center [738, 582] width 41 height 19
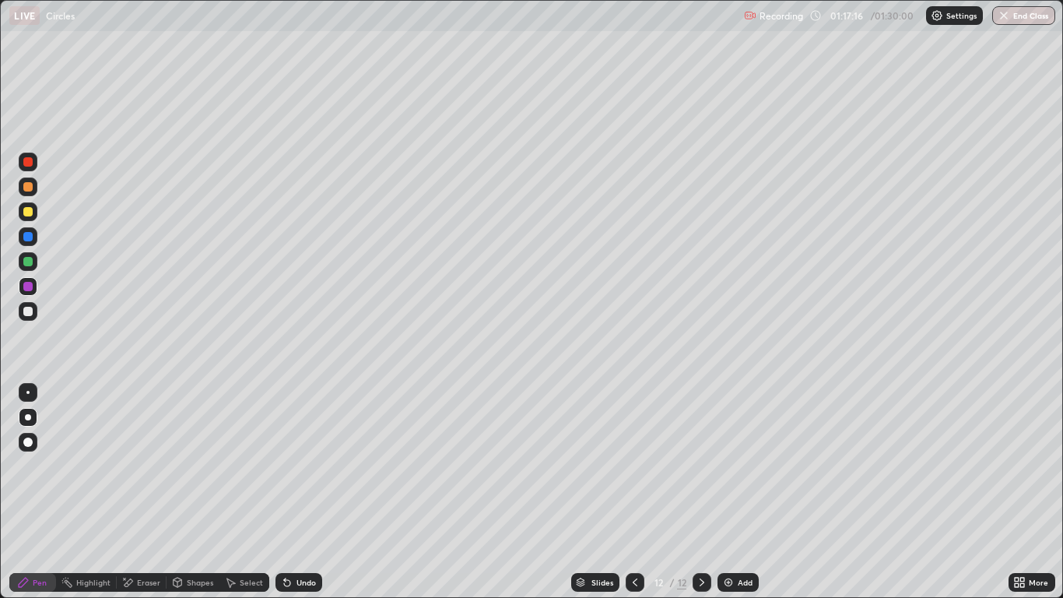
click at [30, 257] on div at bounding box center [27, 261] width 9 height 9
click at [307, 492] on div "Undo" at bounding box center [306, 582] width 19 height 8
click at [298, 492] on div "Undo" at bounding box center [306, 582] width 19 height 8
click at [297, 492] on div "Undo" at bounding box center [306, 582] width 19 height 8
click at [293, 492] on div "Undo" at bounding box center [299, 582] width 47 height 19
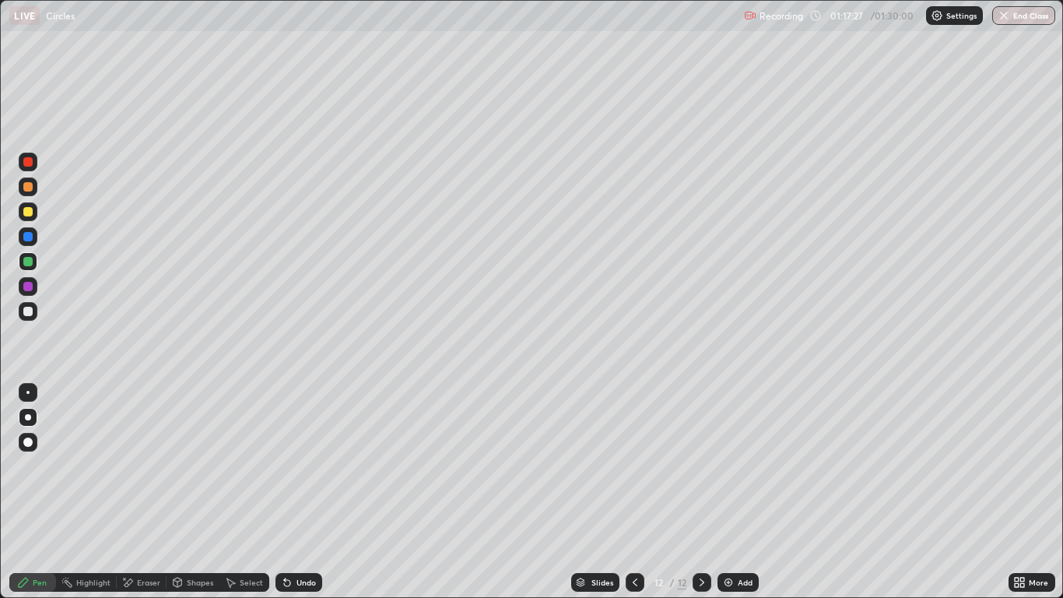
click at [284, 492] on icon at bounding box center [285, 579] width 2 height 2
click at [285, 492] on icon at bounding box center [287, 582] width 12 height 12
click at [303, 492] on div "Undo" at bounding box center [306, 582] width 19 height 8
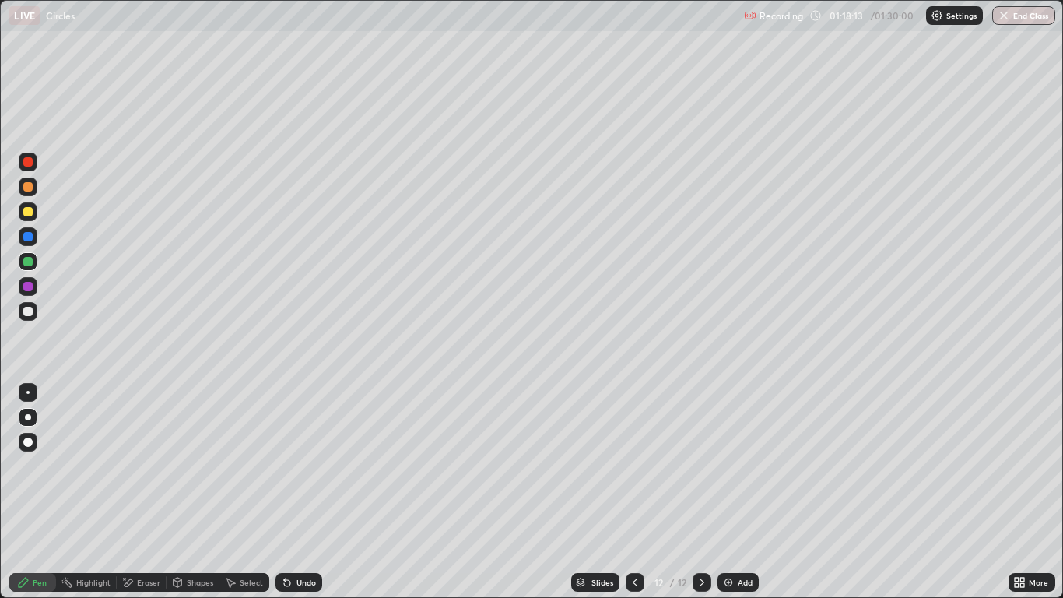
click at [22, 313] on div at bounding box center [28, 311] width 19 height 19
click at [285, 492] on icon at bounding box center [287, 583] width 6 height 6
click at [33, 293] on div at bounding box center [28, 286] width 19 height 19
click at [26, 314] on div at bounding box center [27, 311] width 9 height 9
click at [292, 492] on div "Undo" at bounding box center [299, 582] width 47 height 19
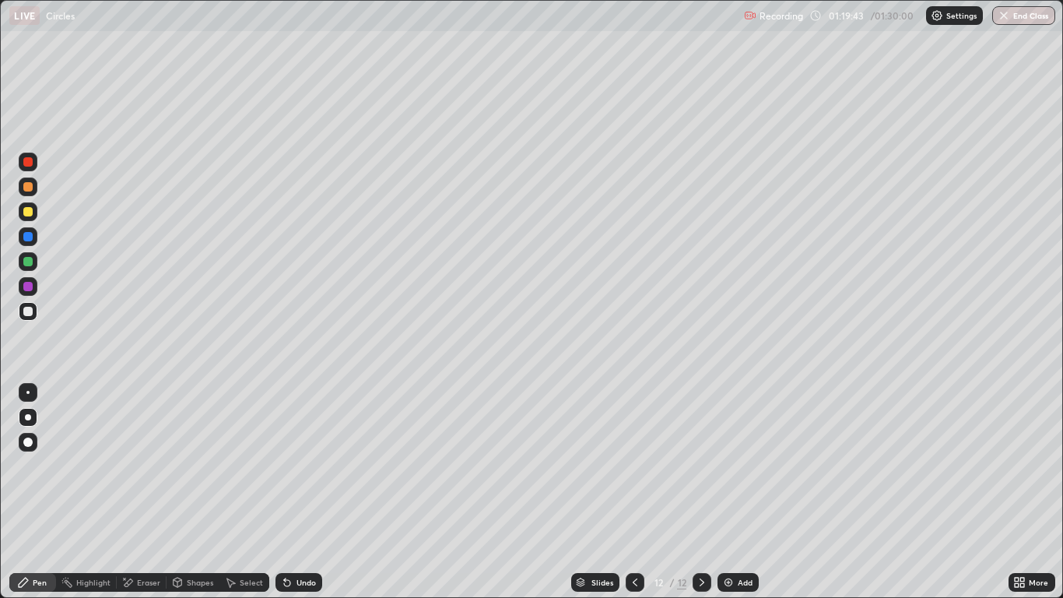
click at [297, 492] on div "Undo" at bounding box center [306, 582] width 19 height 8
click at [1018, 13] on button "End Class" at bounding box center [1023, 15] width 63 height 19
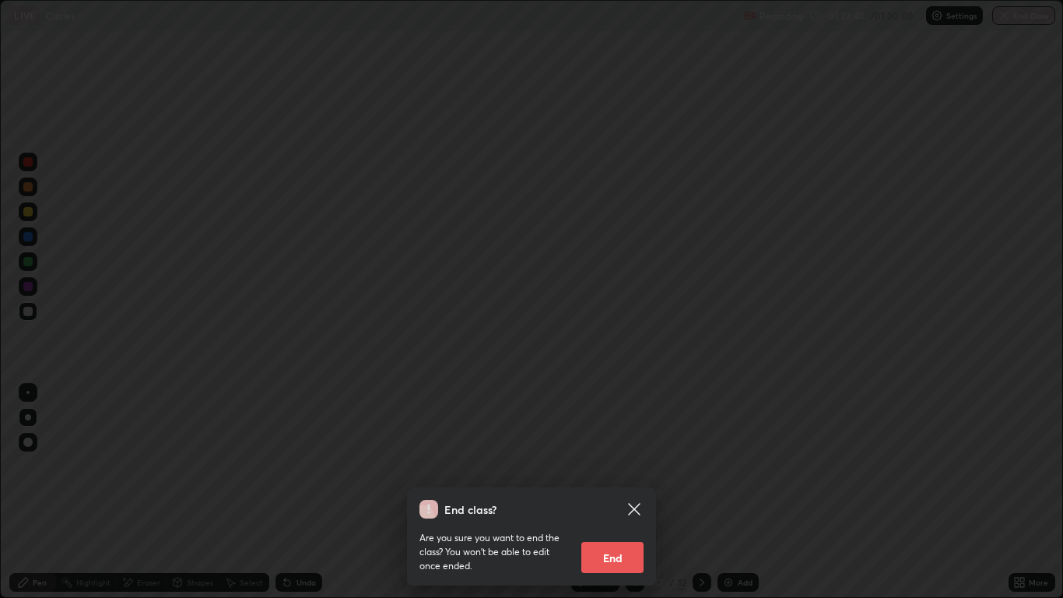
click at [745, 402] on div "End class? Are you sure you want to end the class? You won’t be able to edit on…" at bounding box center [531, 299] width 1063 height 598
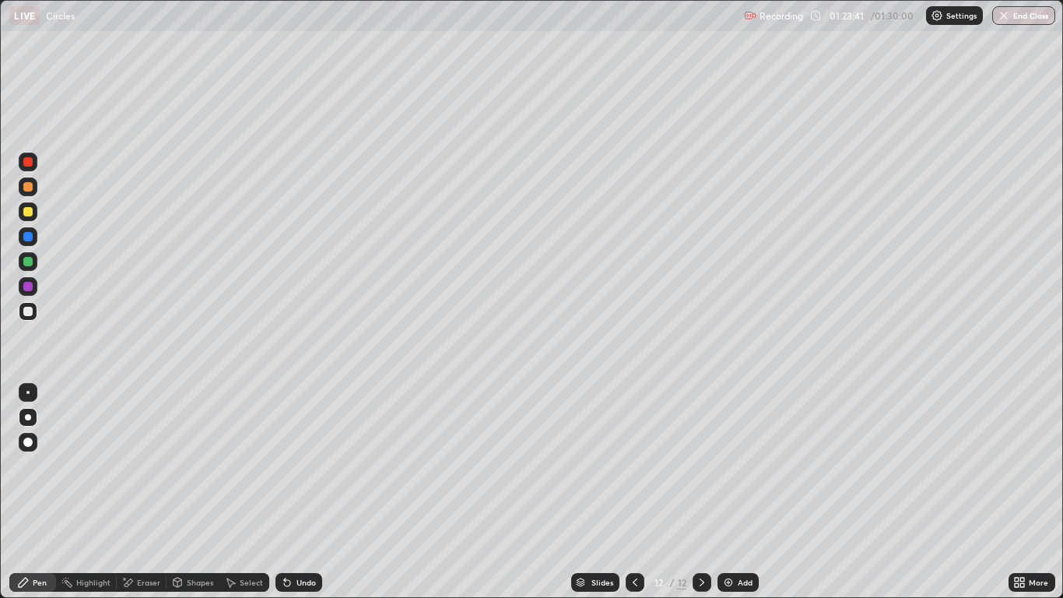
click at [632, 492] on icon at bounding box center [635, 582] width 12 height 12
click at [637, 492] on icon at bounding box center [635, 582] width 12 height 12
click at [1026, 16] on button "End Class" at bounding box center [1024, 15] width 61 height 19
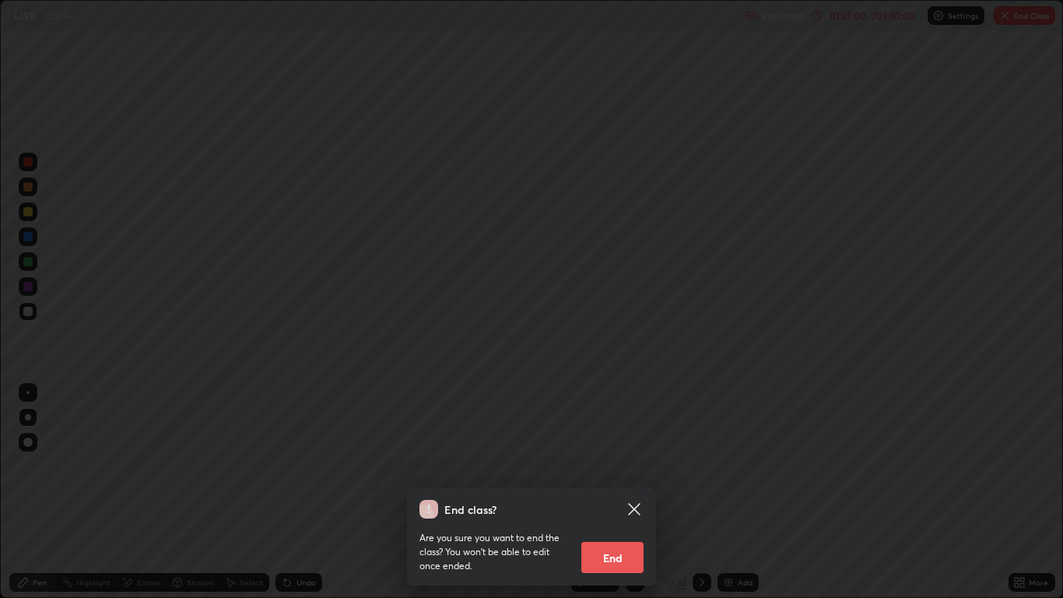
click at [620, 492] on button "End" at bounding box center [612, 557] width 62 height 31
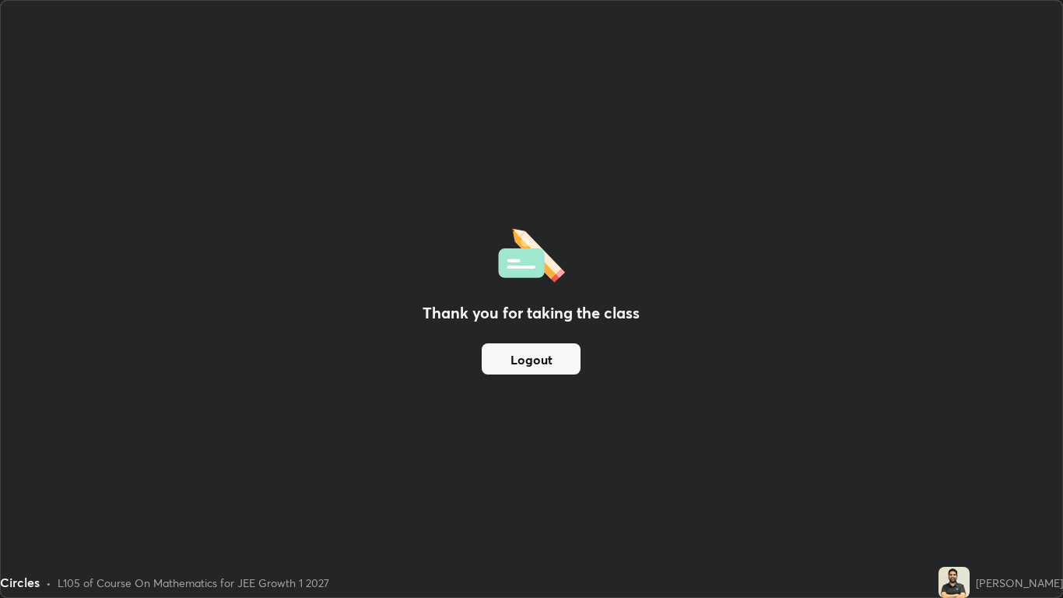
click at [532, 353] on button "Logout" at bounding box center [531, 358] width 99 height 31
click at [535, 353] on button "Logout" at bounding box center [531, 358] width 99 height 31
